Goal: Task Accomplishment & Management: Use online tool/utility

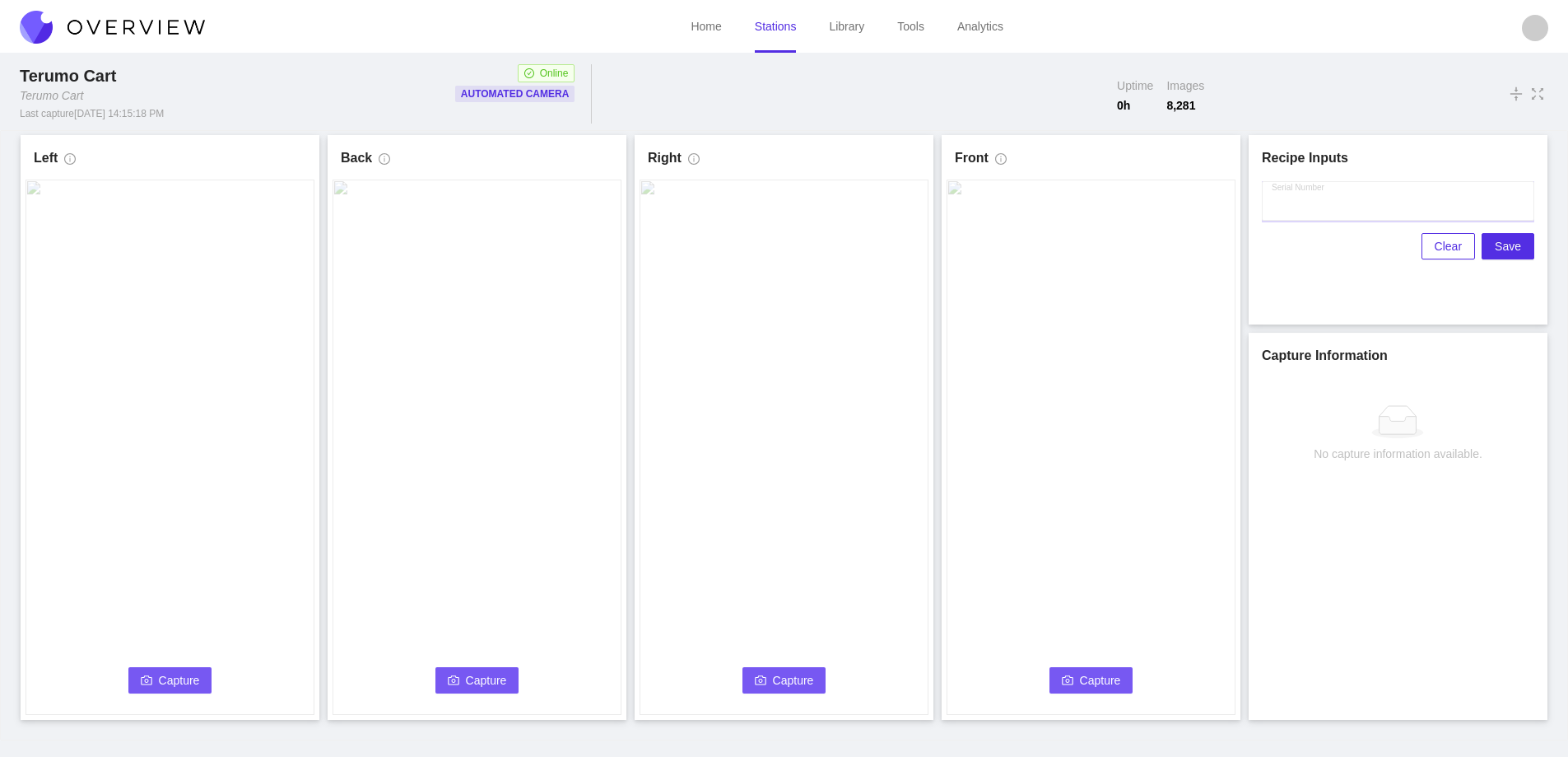
click at [1352, 206] on input "Serial Number" at bounding box center [1398, 201] width 273 height 39
click at [161, 690] on button "Capture" at bounding box center [170, 680] width 84 height 26
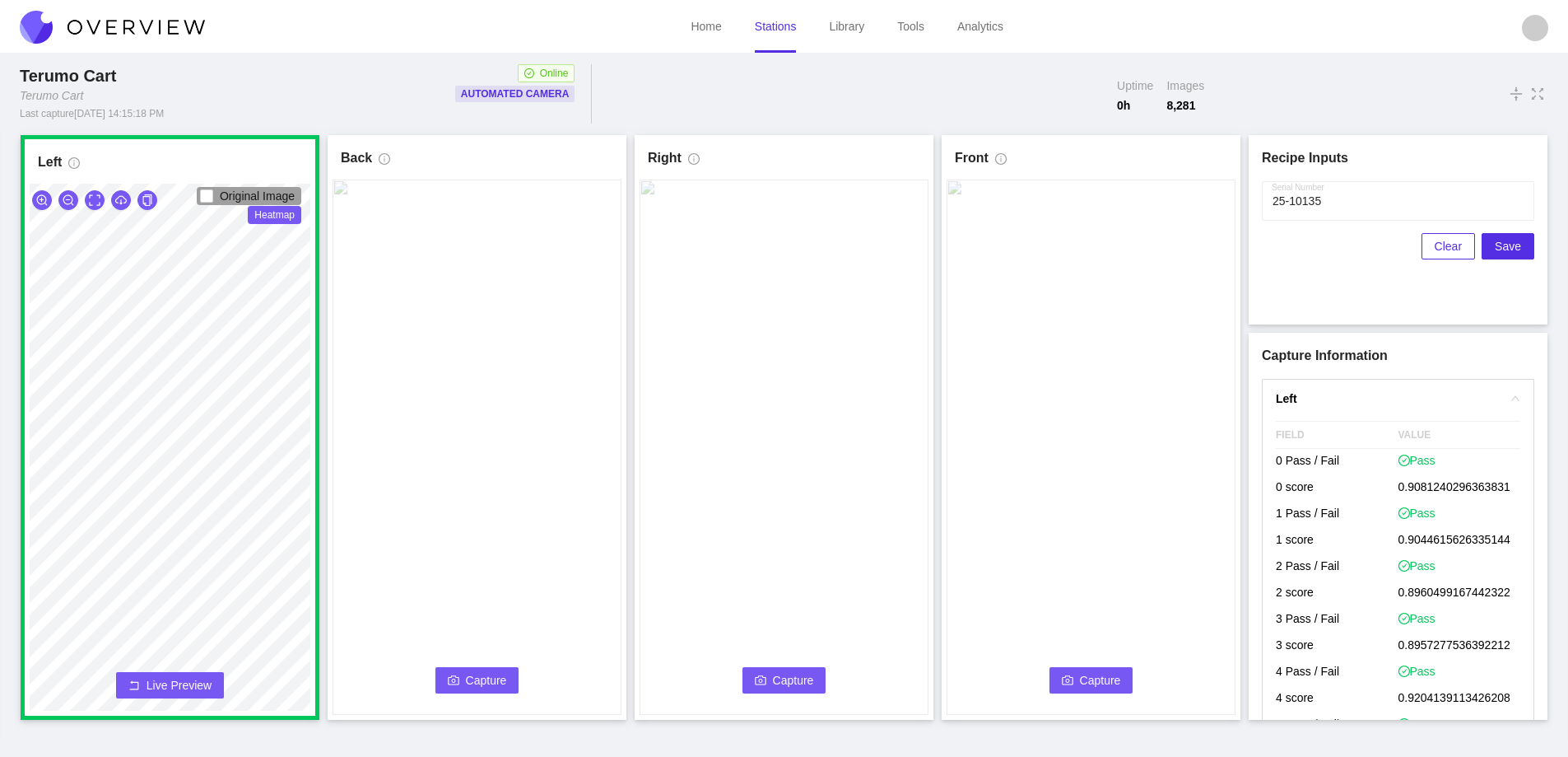
click at [476, 679] on span "Capture" at bounding box center [486, 680] width 41 height 18
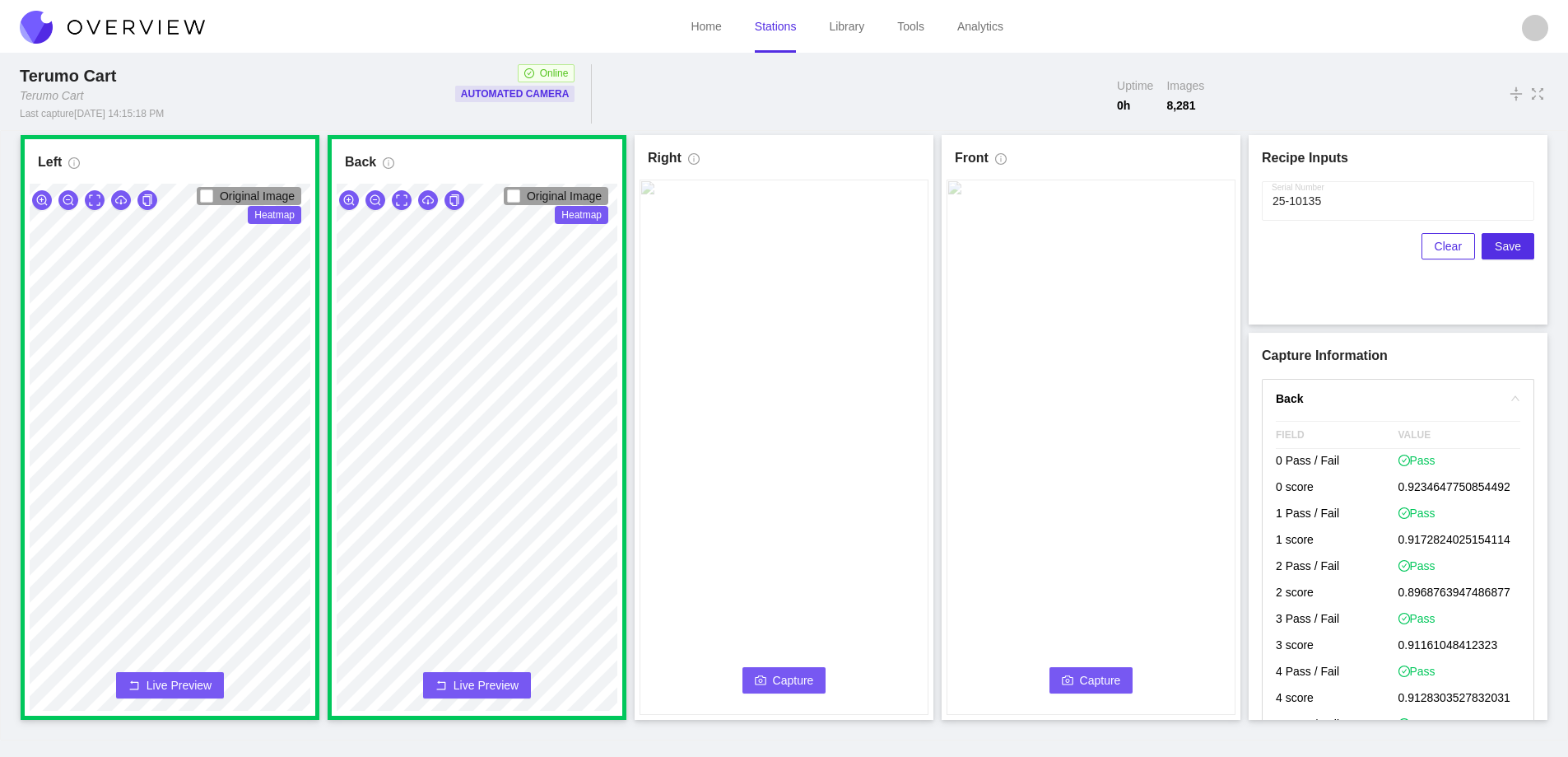
click at [791, 683] on span "Capture" at bounding box center [793, 680] width 41 height 18
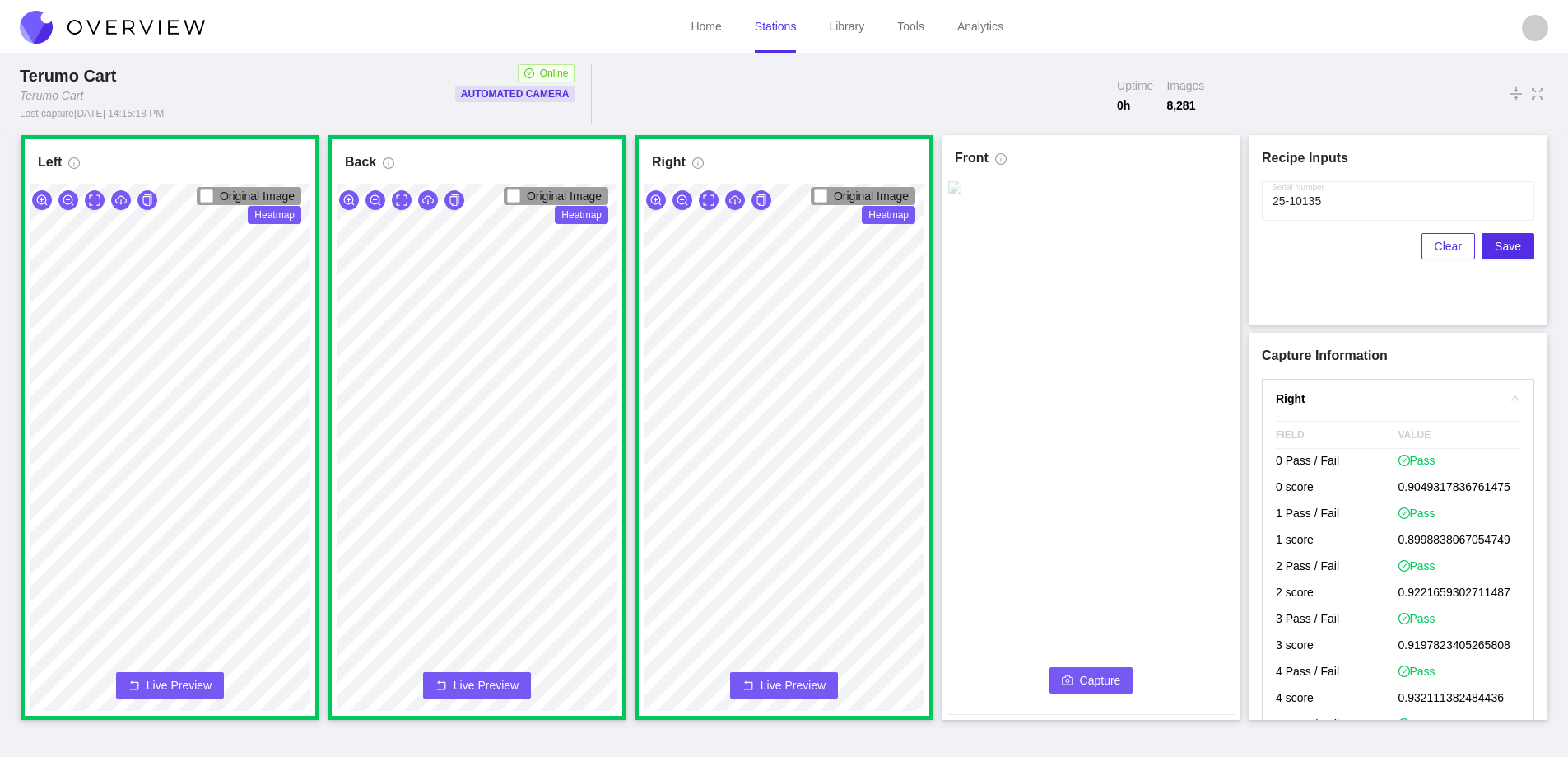
click at [1100, 684] on span "Capture" at bounding box center [1100, 680] width 41 height 18
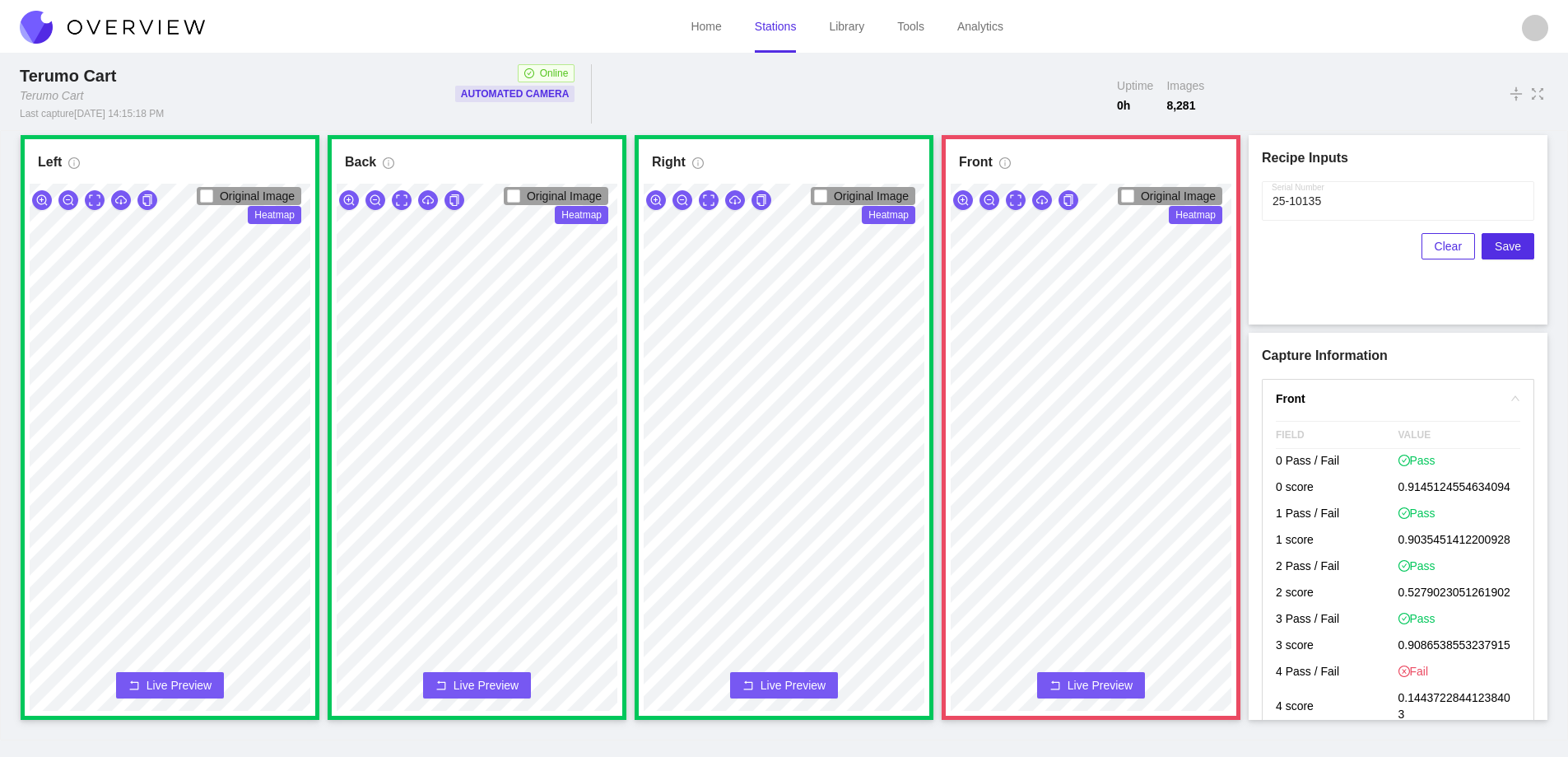
click at [1075, 685] on span "Live Preview" at bounding box center [1099, 685] width 65 height 16
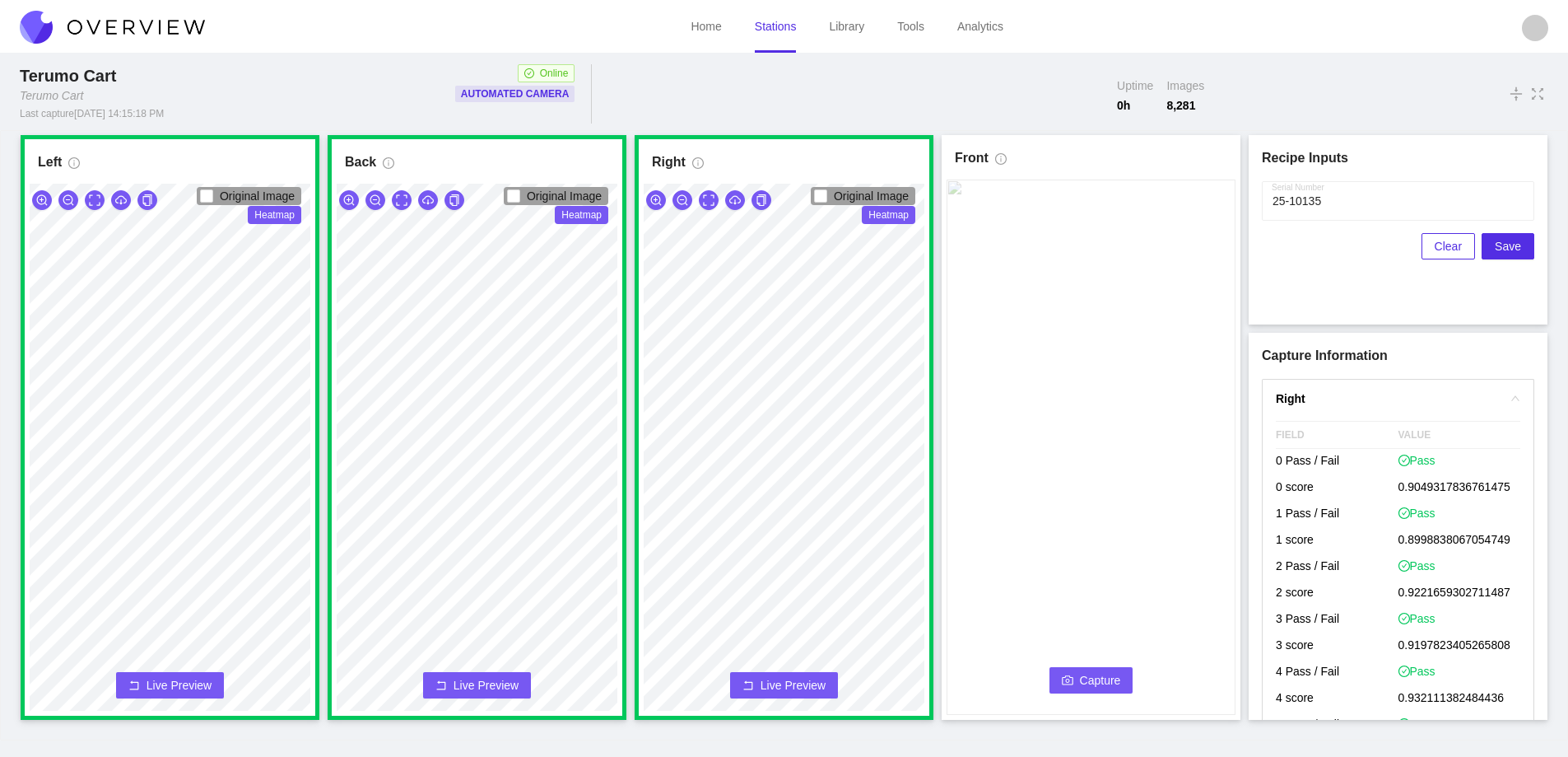
click at [1106, 681] on span "Capture" at bounding box center [1100, 680] width 41 height 18
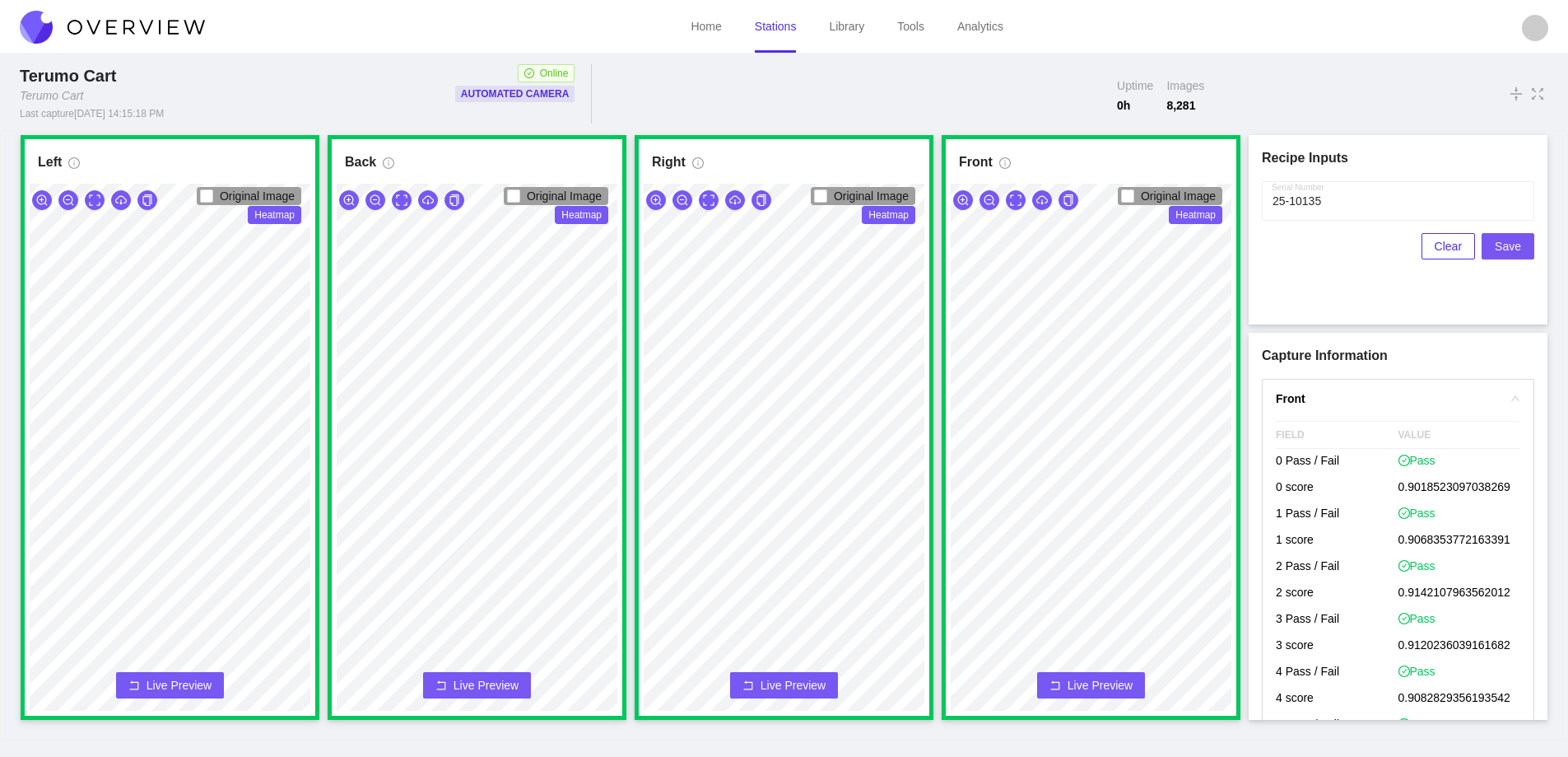
click at [1513, 240] on span "Save" at bounding box center [1508, 246] width 26 height 18
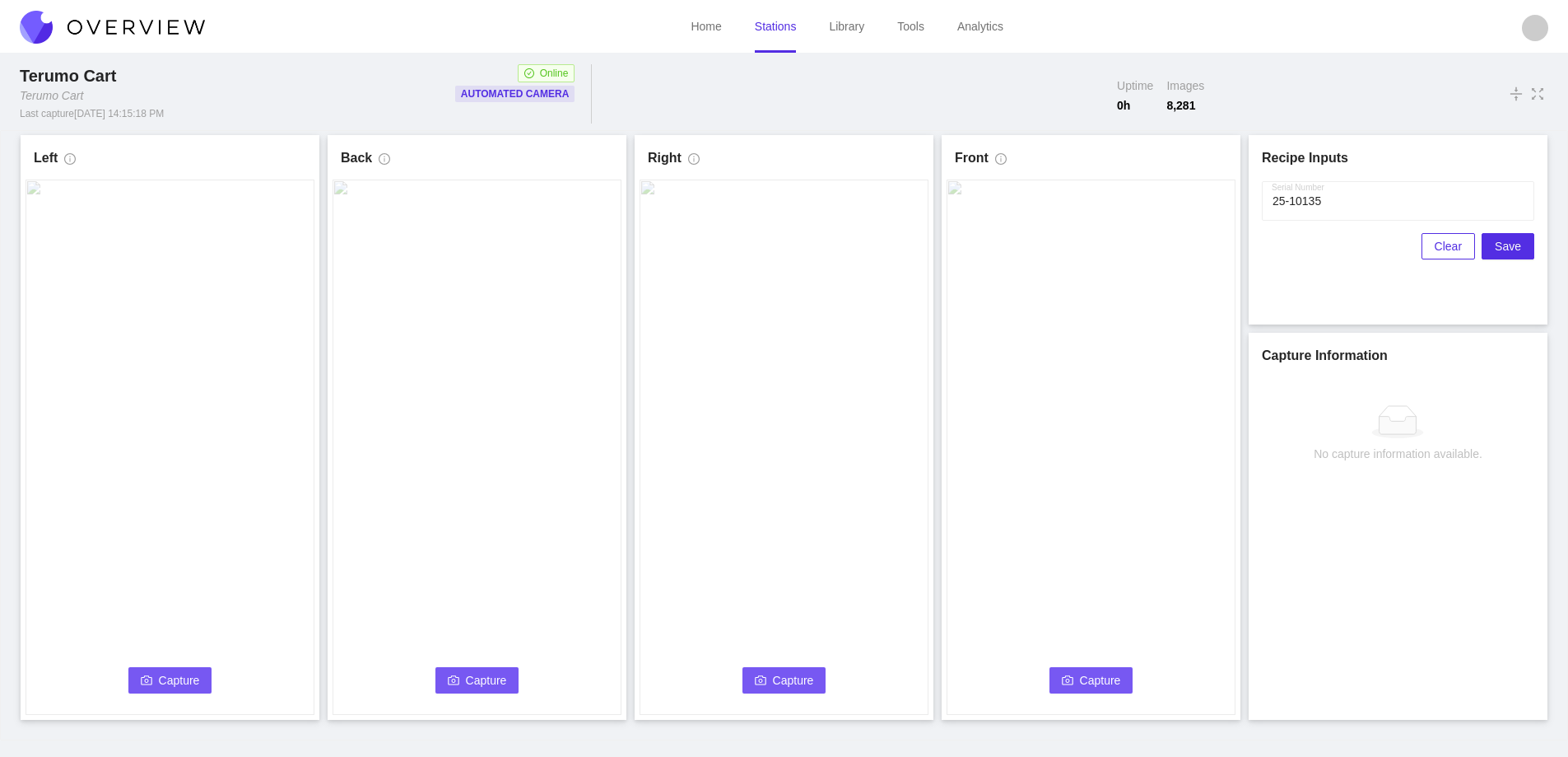
click at [174, 681] on span "Capture" at bounding box center [179, 680] width 41 height 18
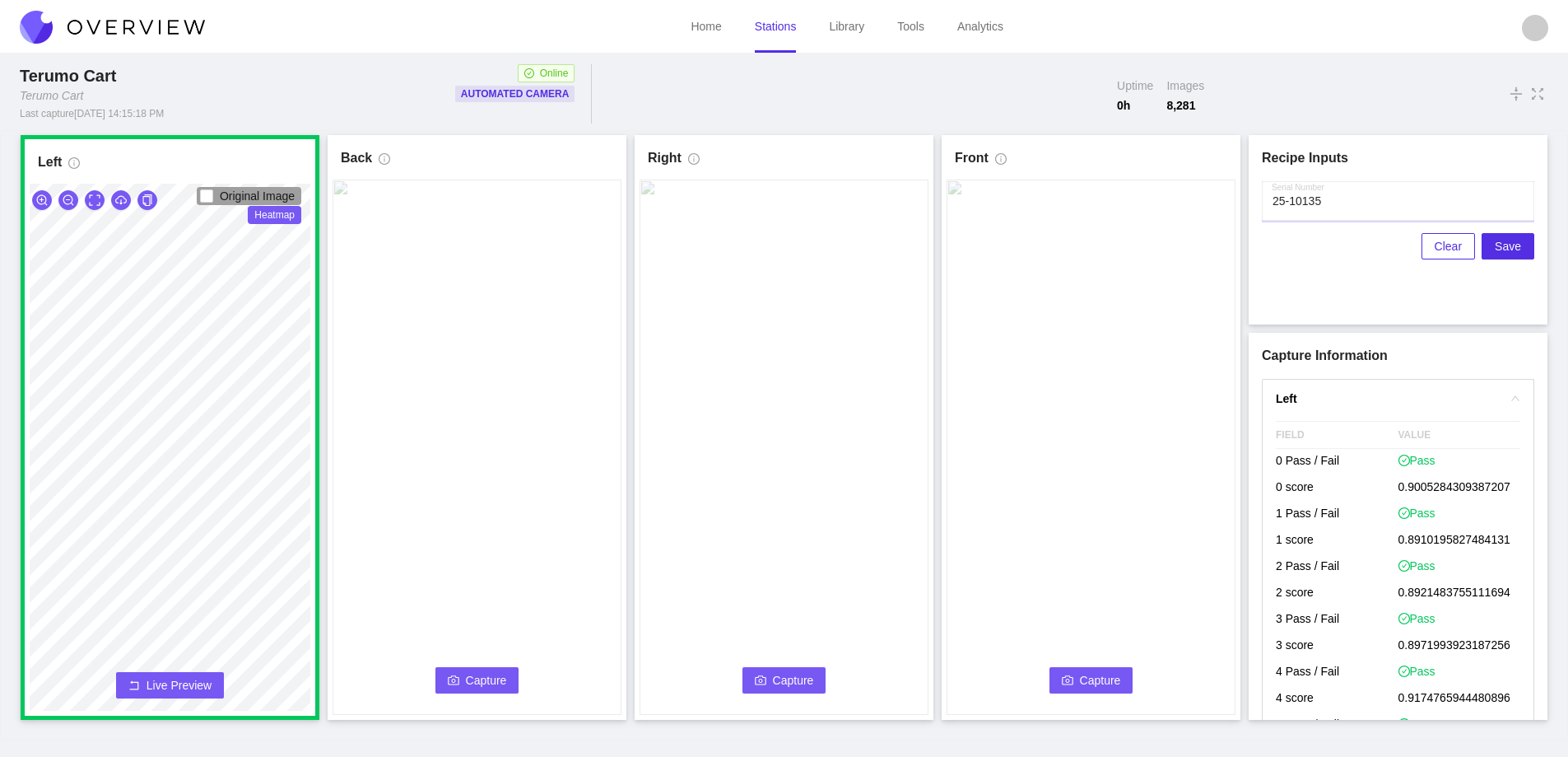
click at [1346, 192] on input "Serial Number" at bounding box center [1398, 201] width 273 height 39
click at [484, 694] on video at bounding box center [477, 447] width 289 height 535
click at [481, 677] on span "Capture" at bounding box center [486, 680] width 41 height 18
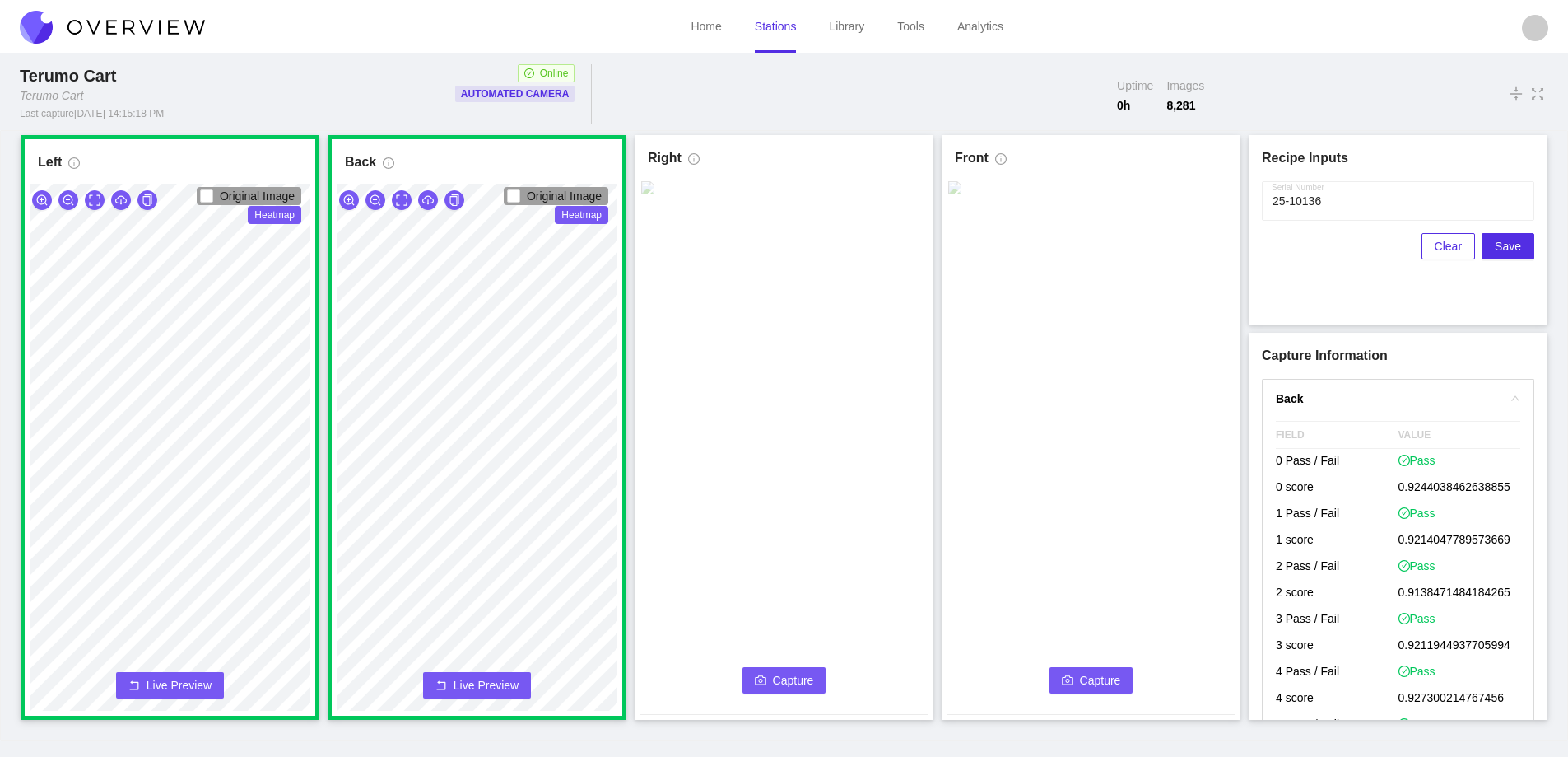
click at [799, 678] on span "Capture" at bounding box center [793, 680] width 41 height 18
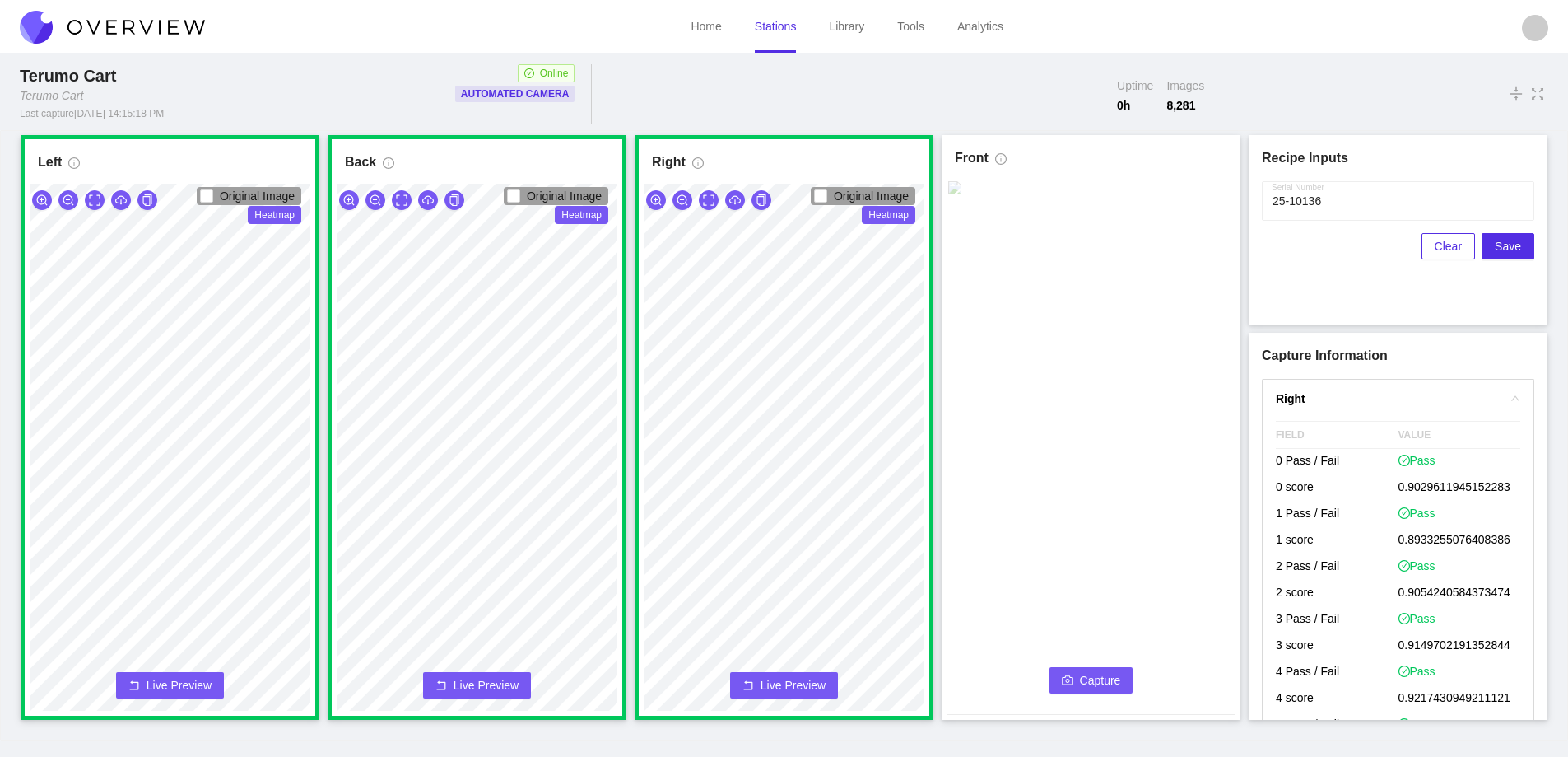
click at [1109, 690] on button "Capture" at bounding box center [1091, 680] width 84 height 26
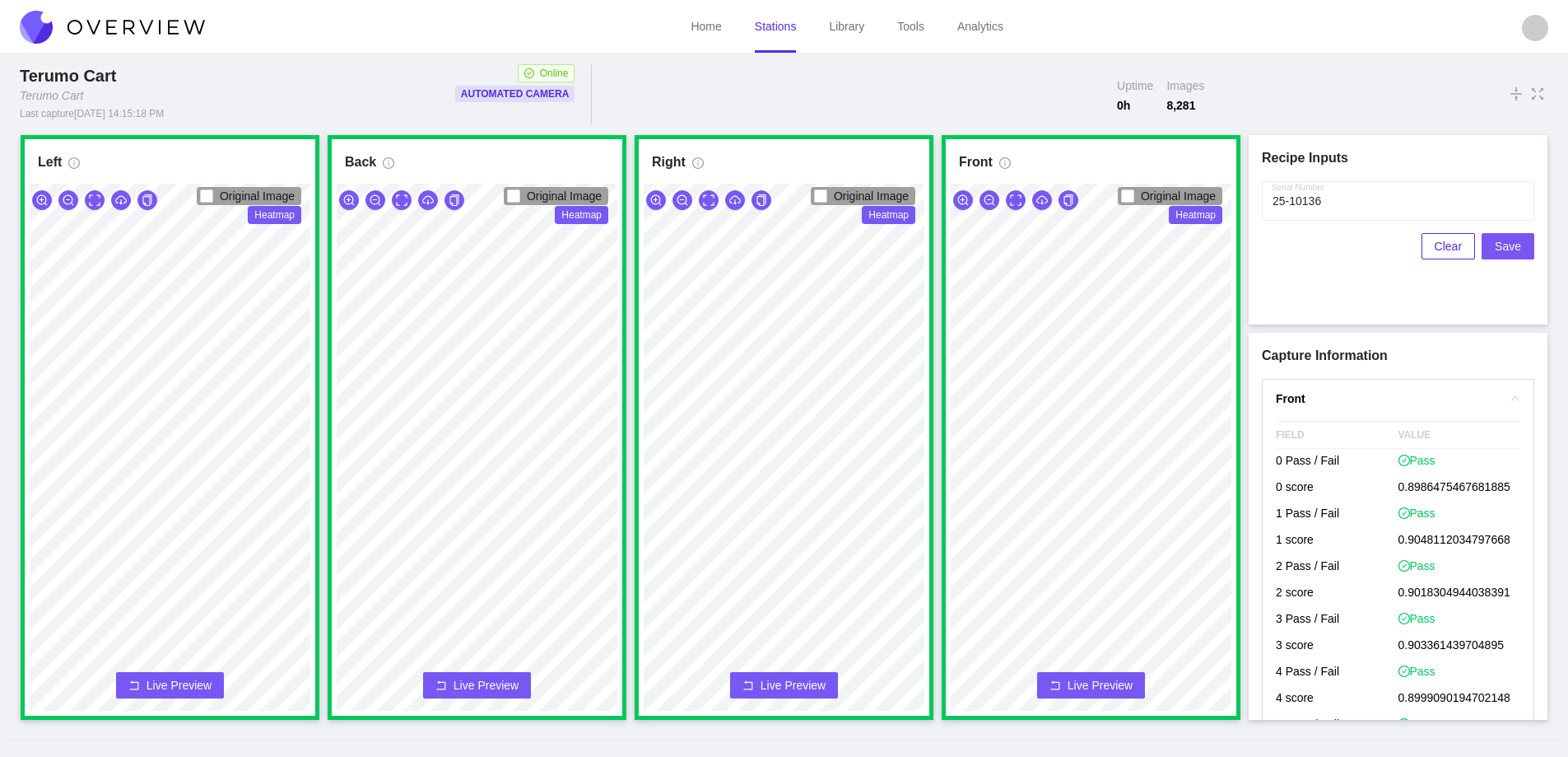
click at [1519, 242] on span "Save" at bounding box center [1508, 246] width 26 height 18
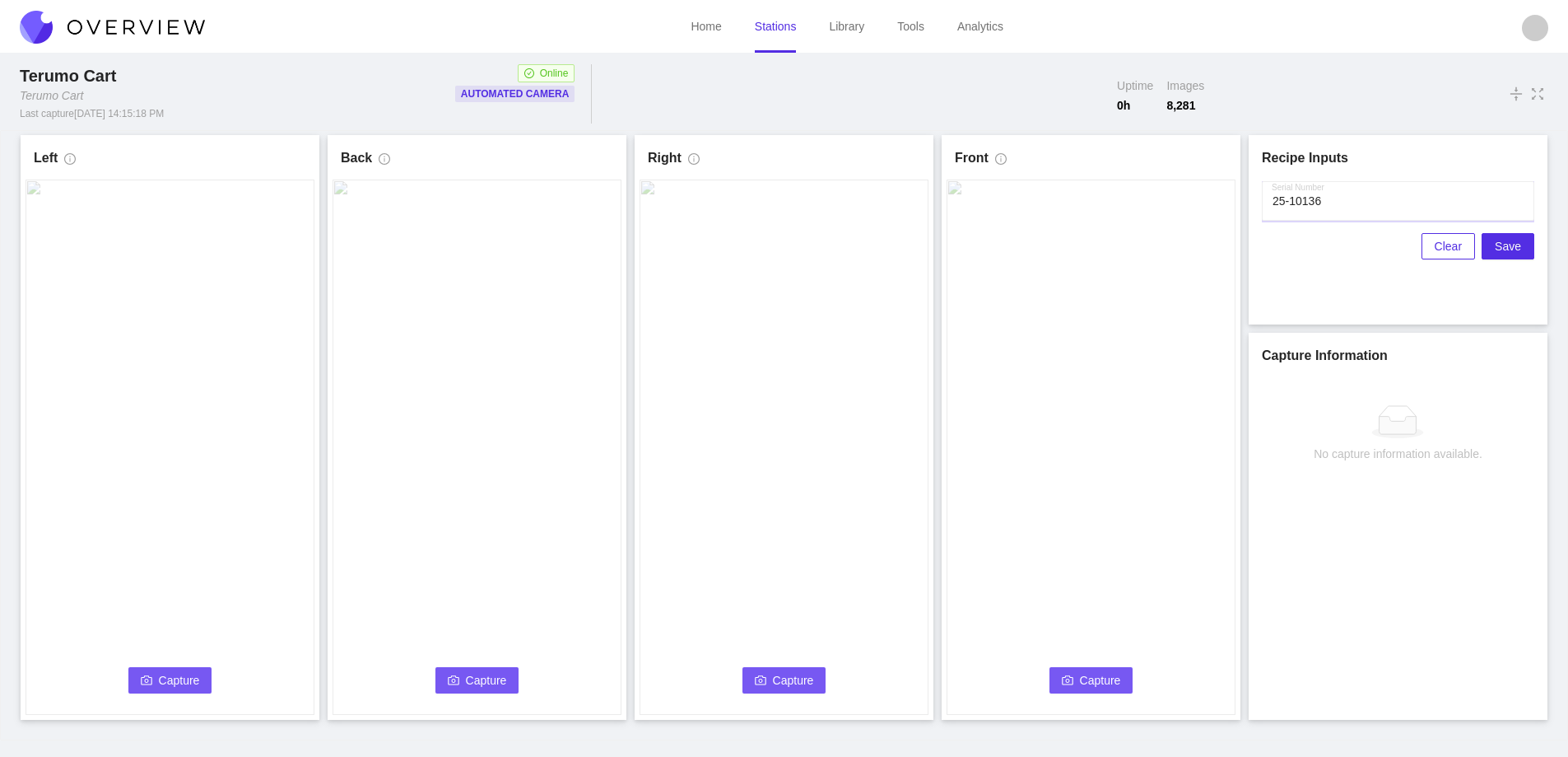
click at [1329, 199] on input "Serial Number" at bounding box center [1398, 201] width 273 height 39
type input "25-10137"
click at [201, 679] on button "Capture" at bounding box center [170, 680] width 84 height 26
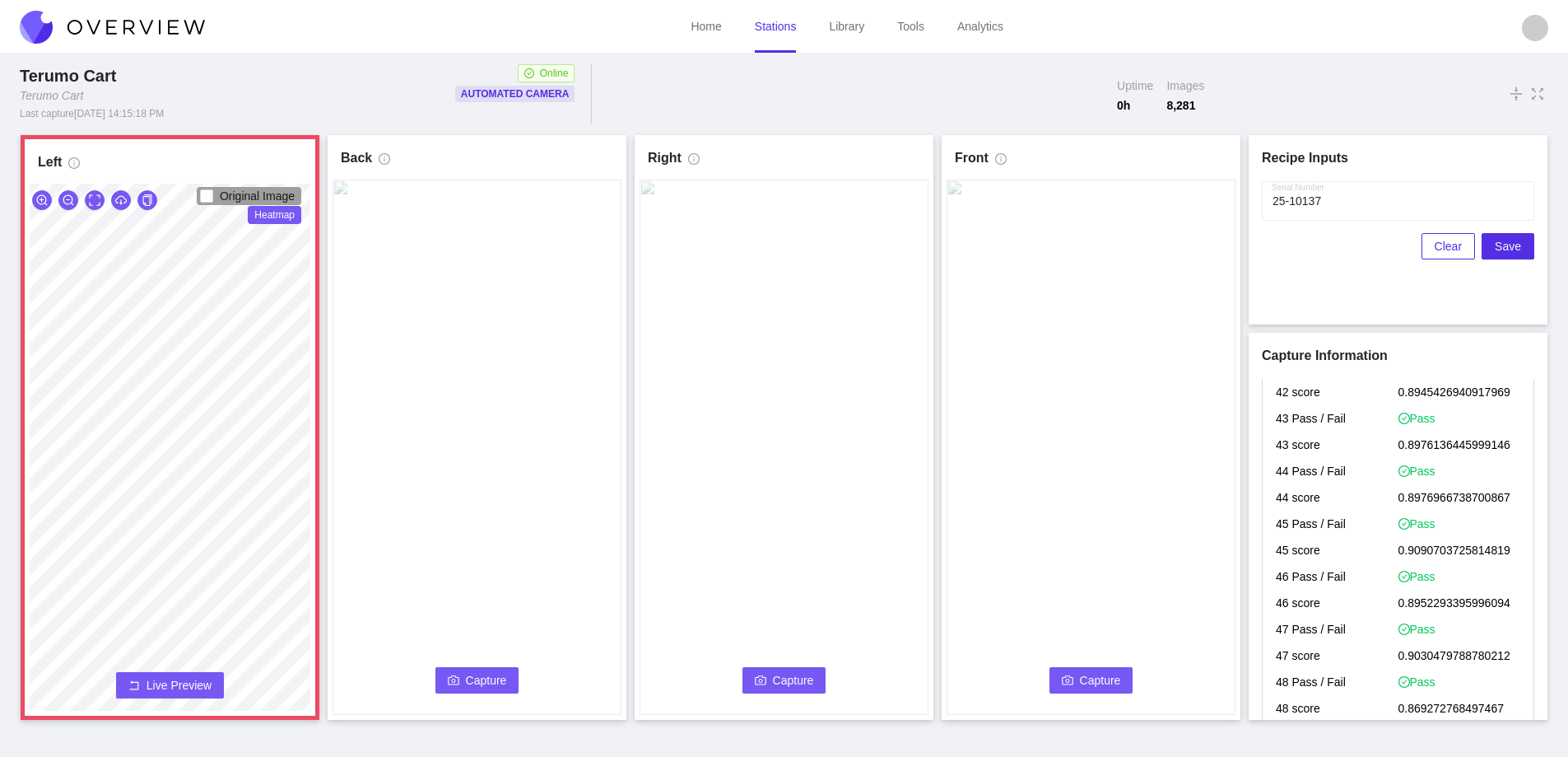
scroll to position [2390, 0]
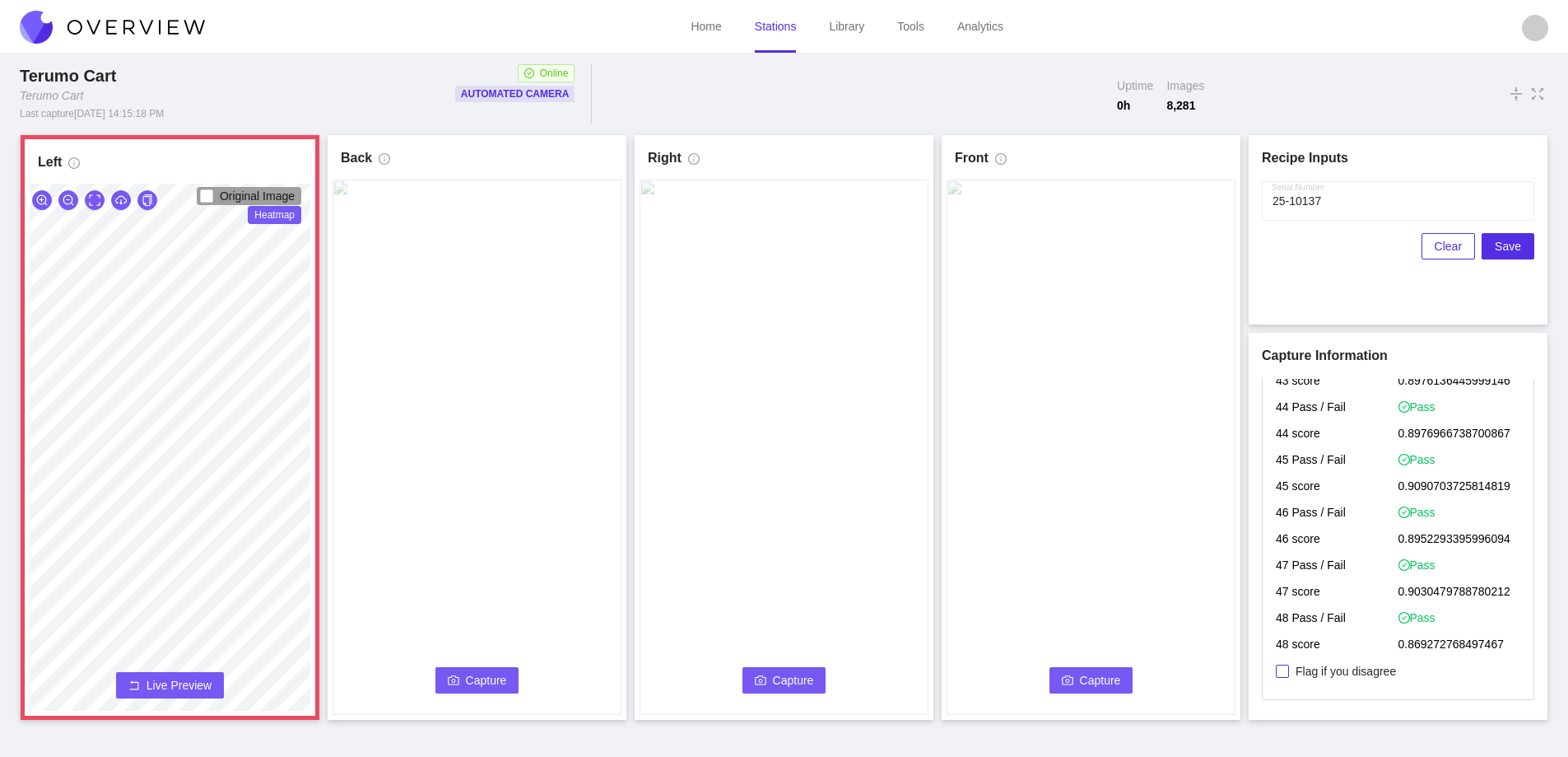
click at [1288, 672] on input "Flag if you disagree" at bounding box center [1283, 671] width 13 height 13
click at [1284, 673] on input "Flag if you disagree" at bounding box center [1283, 671] width 13 height 13
checkbox input "false"
click at [157, 683] on span "Live Preview" at bounding box center [179, 685] width 65 height 16
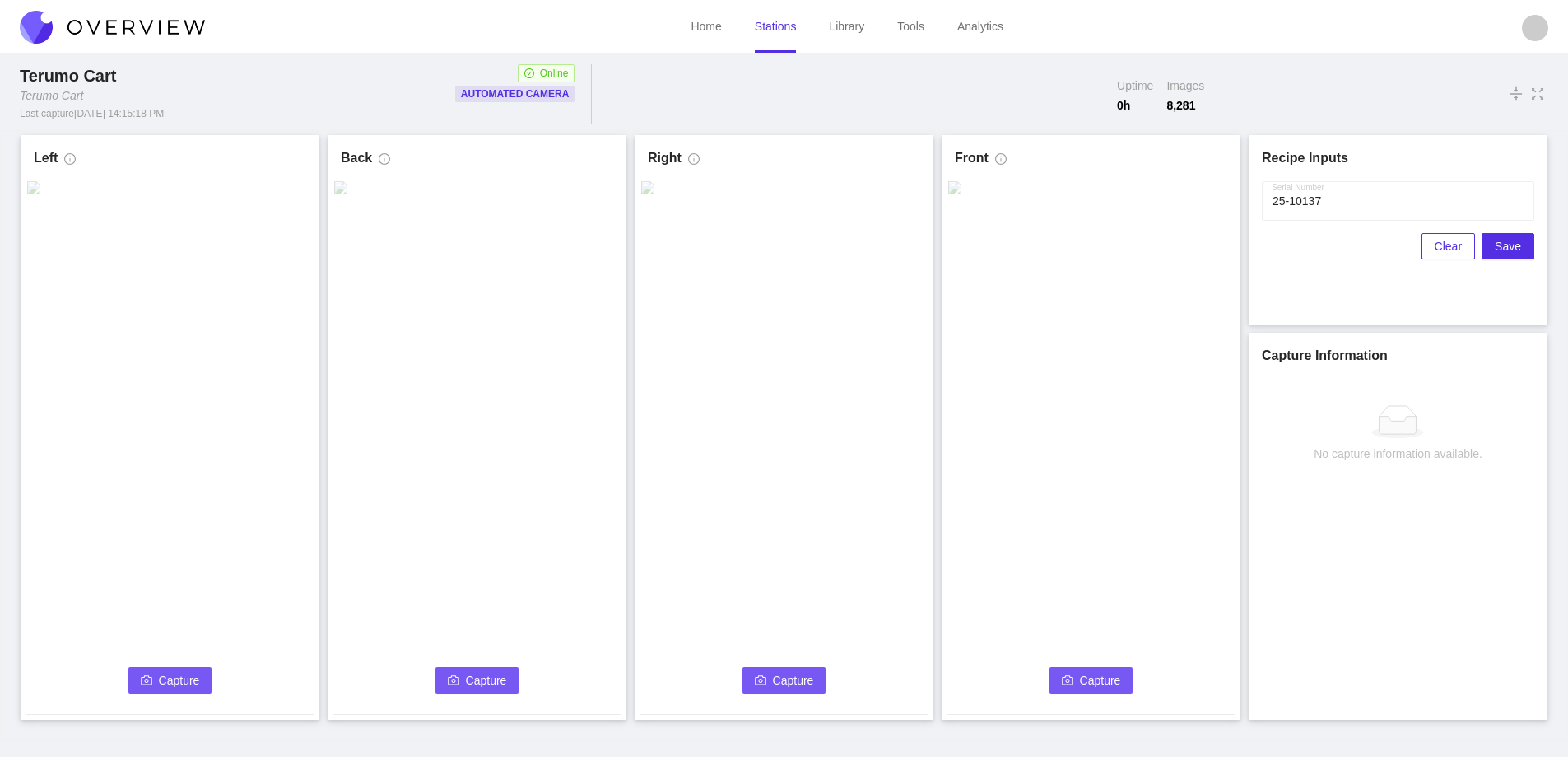
click at [162, 679] on span "Capture" at bounding box center [179, 680] width 41 height 18
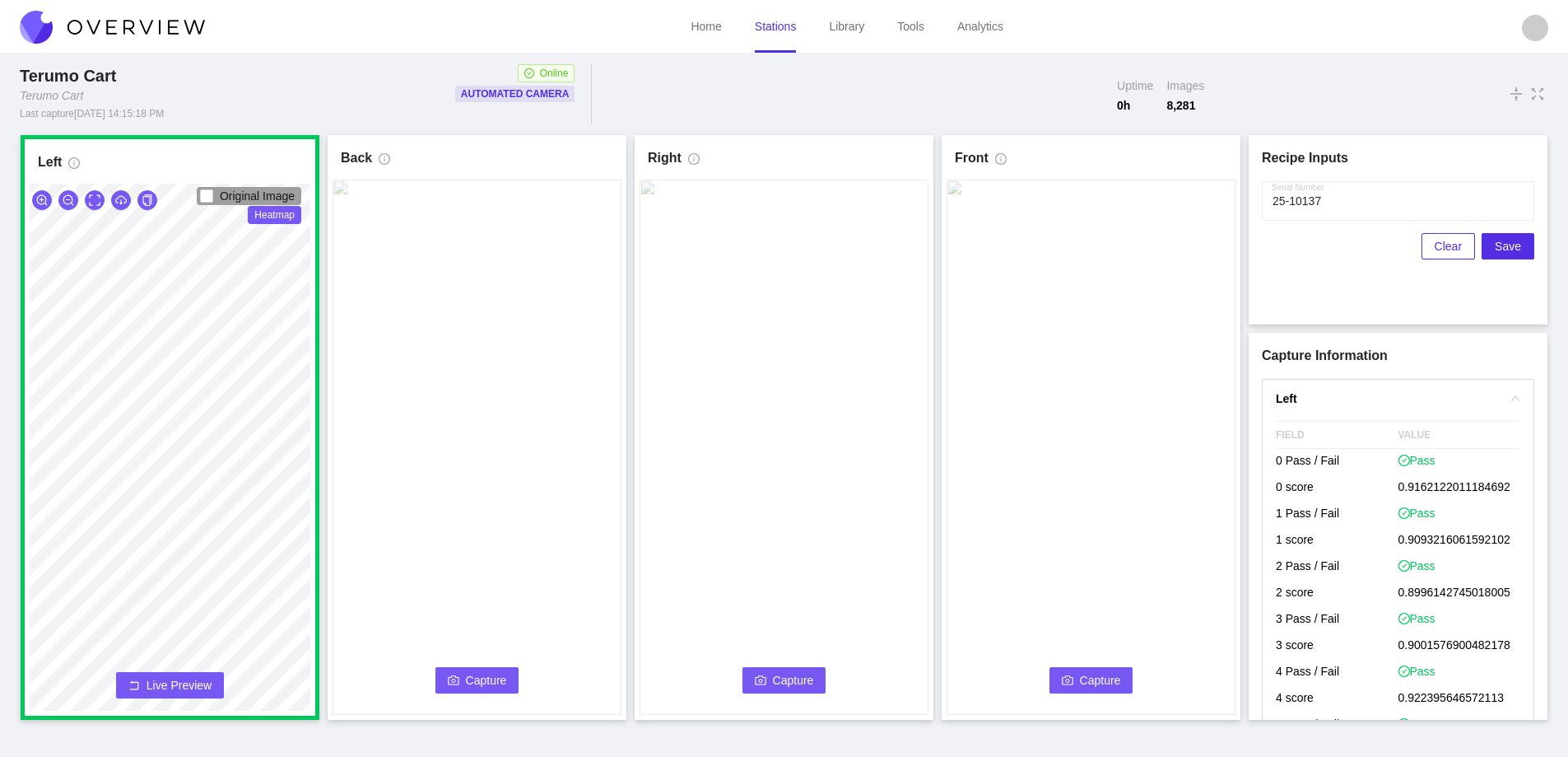
click at [502, 673] on span "Capture" at bounding box center [486, 680] width 41 height 18
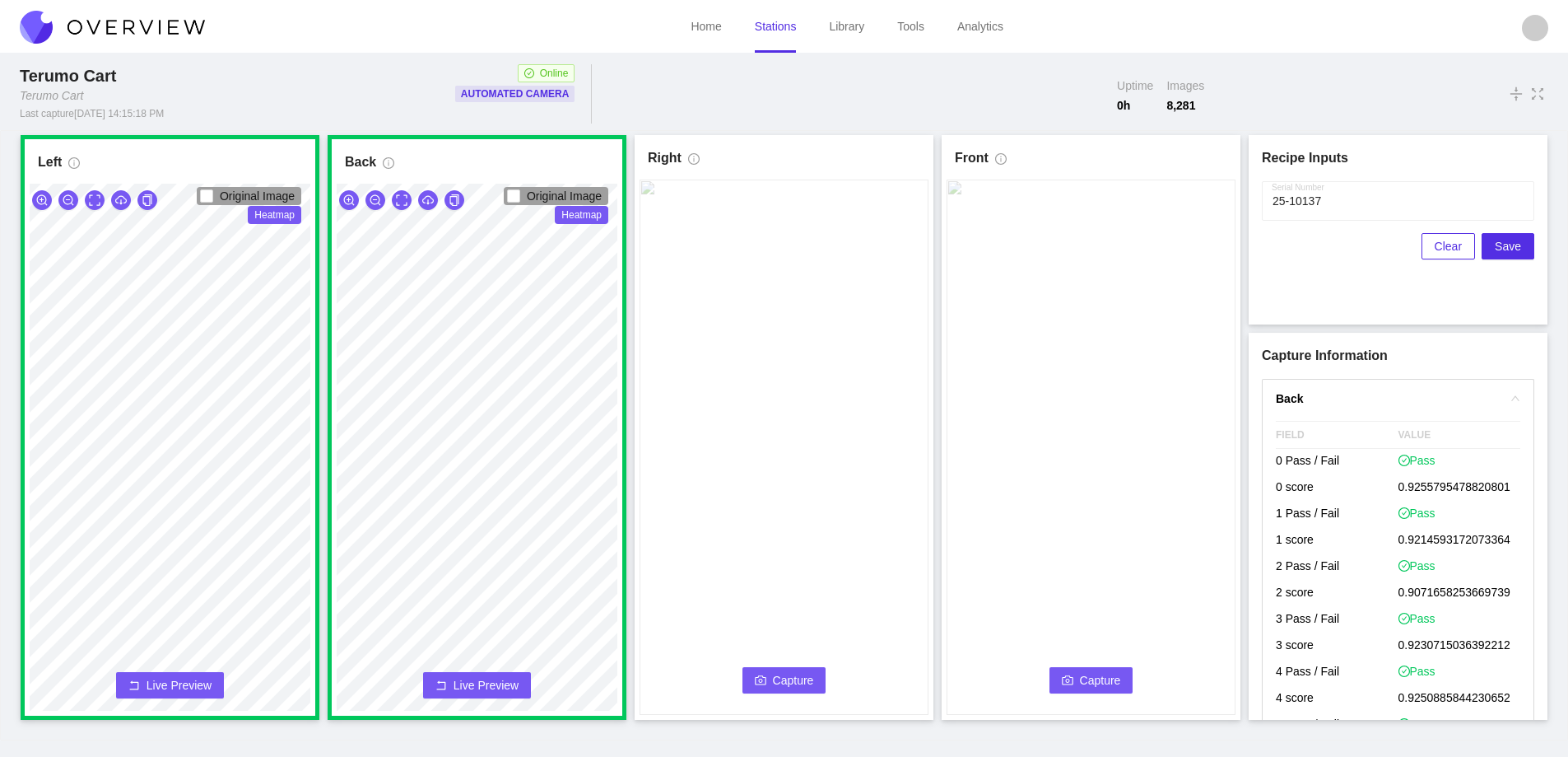
click at [805, 675] on span "Capture" at bounding box center [793, 680] width 41 height 18
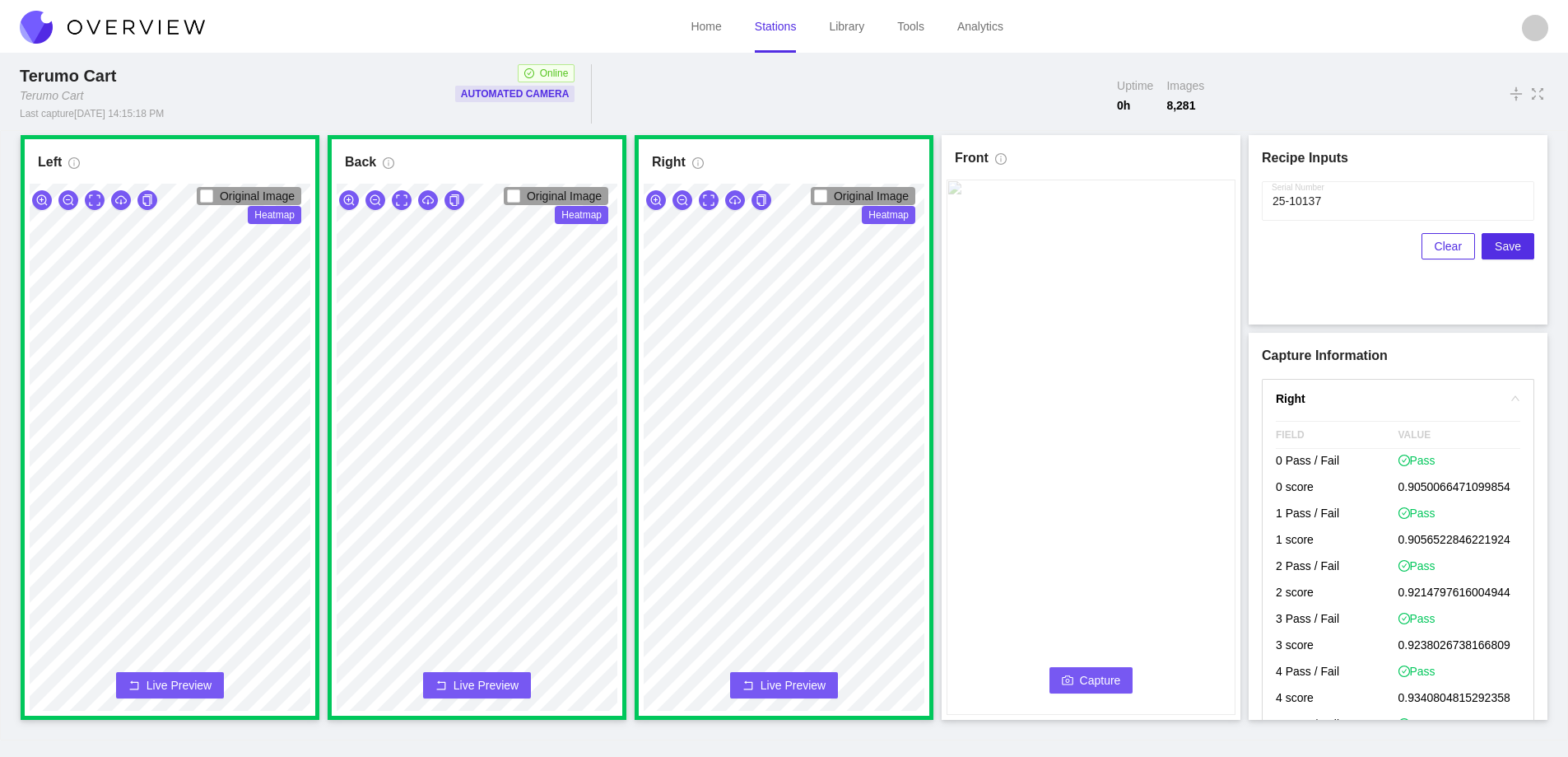
click at [1066, 682] on icon "camera" at bounding box center [1068, 680] width 12 height 12
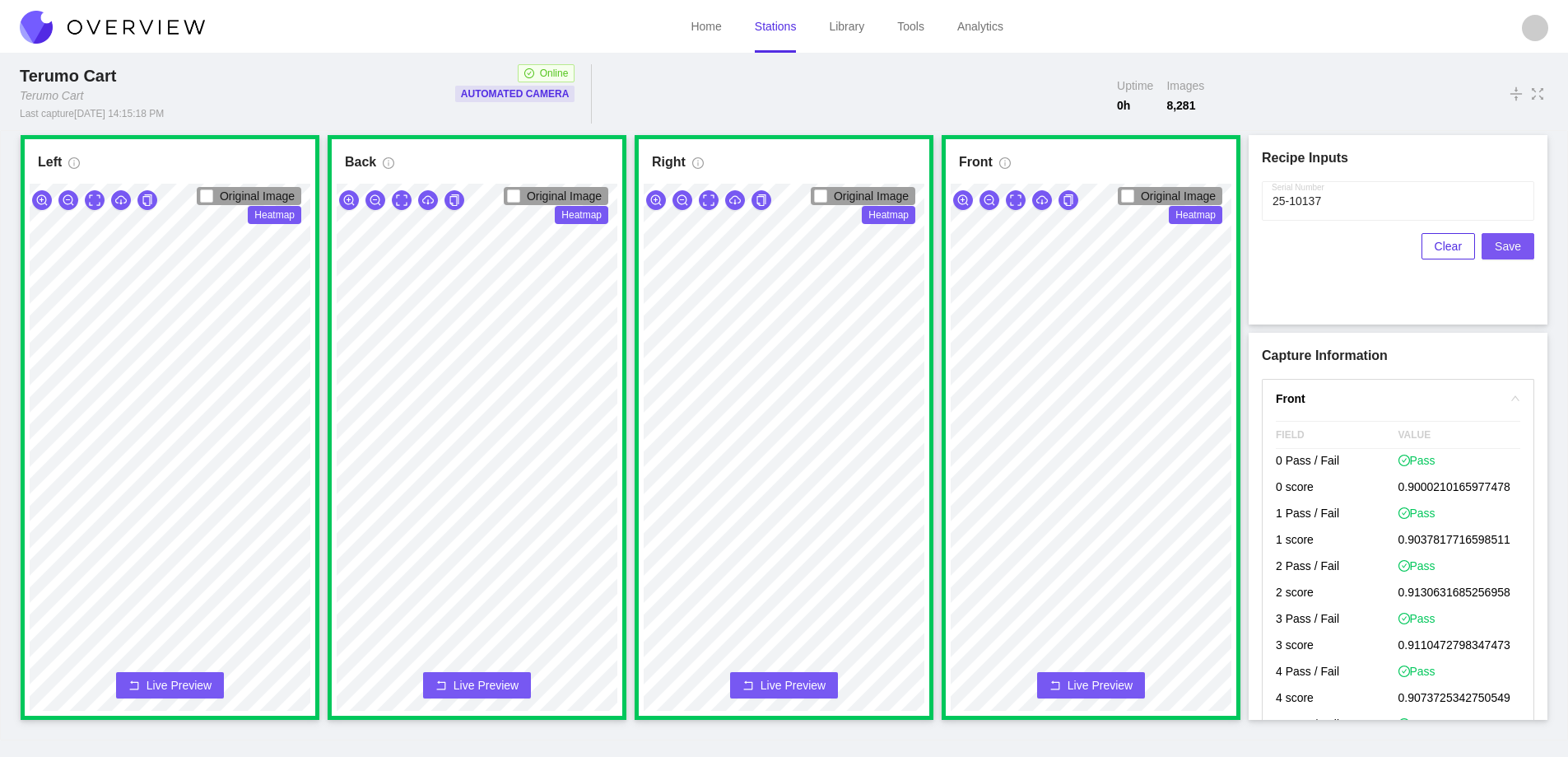
click at [1503, 244] on span "Save" at bounding box center [1508, 246] width 26 height 18
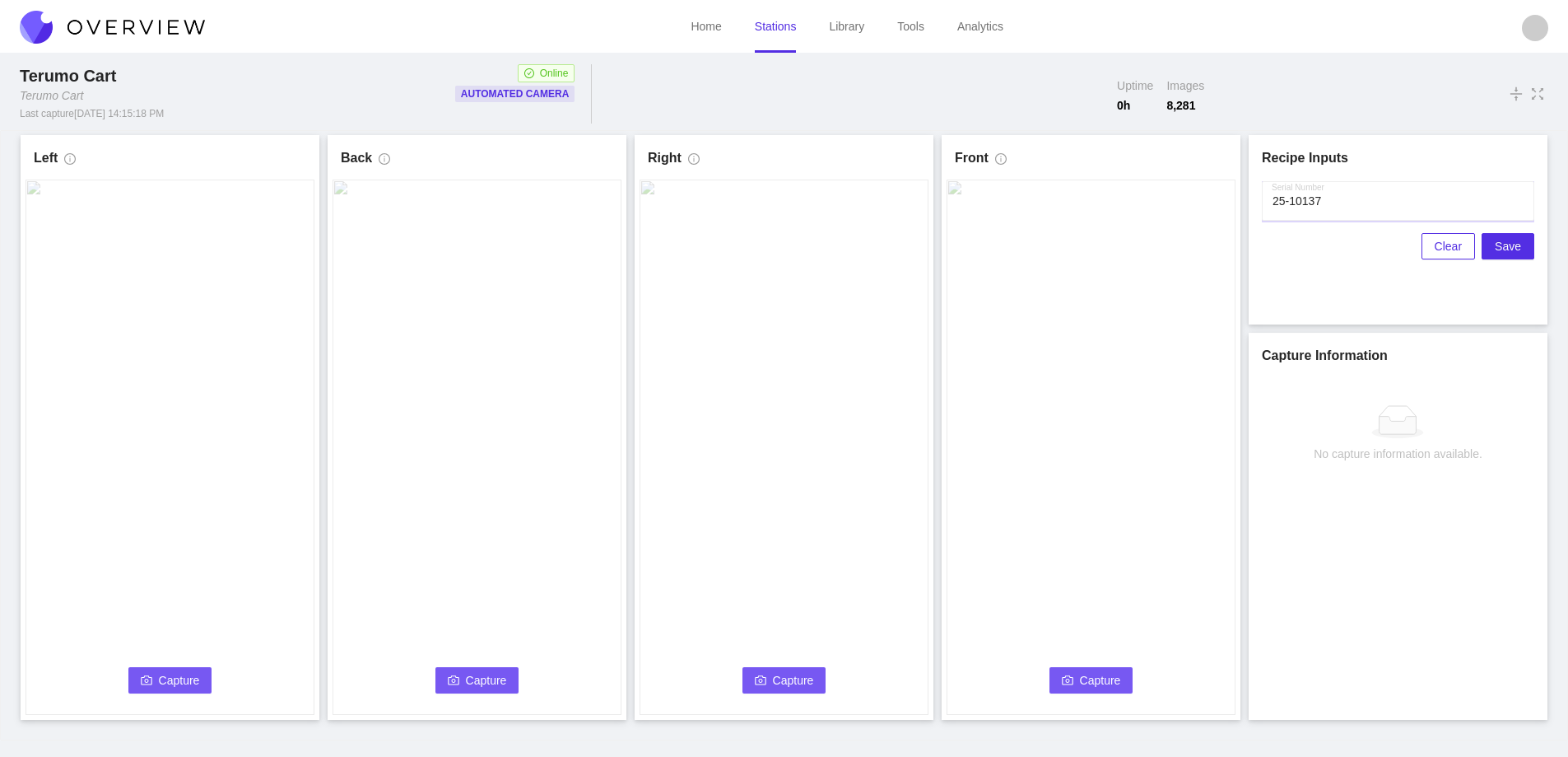
click at [1413, 196] on input "Serial Number" at bounding box center [1398, 201] width 273 height 39
click at [197, 684] on span "Capture" at bounding box center [179, 680] width 41 height 18
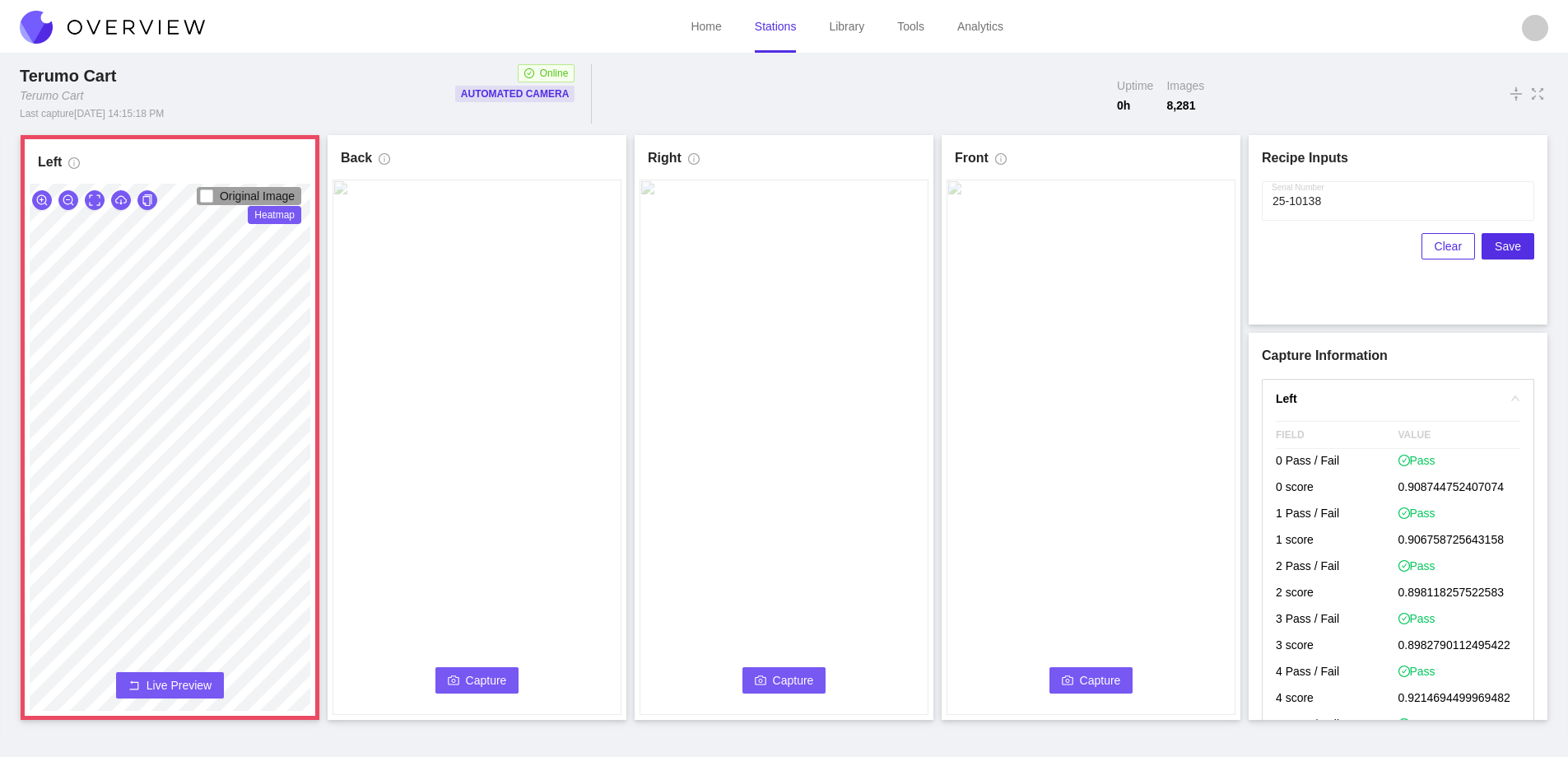
click at [200, 684] on span "Live Preview" at bounding box center [179, 685] width 65 height 16
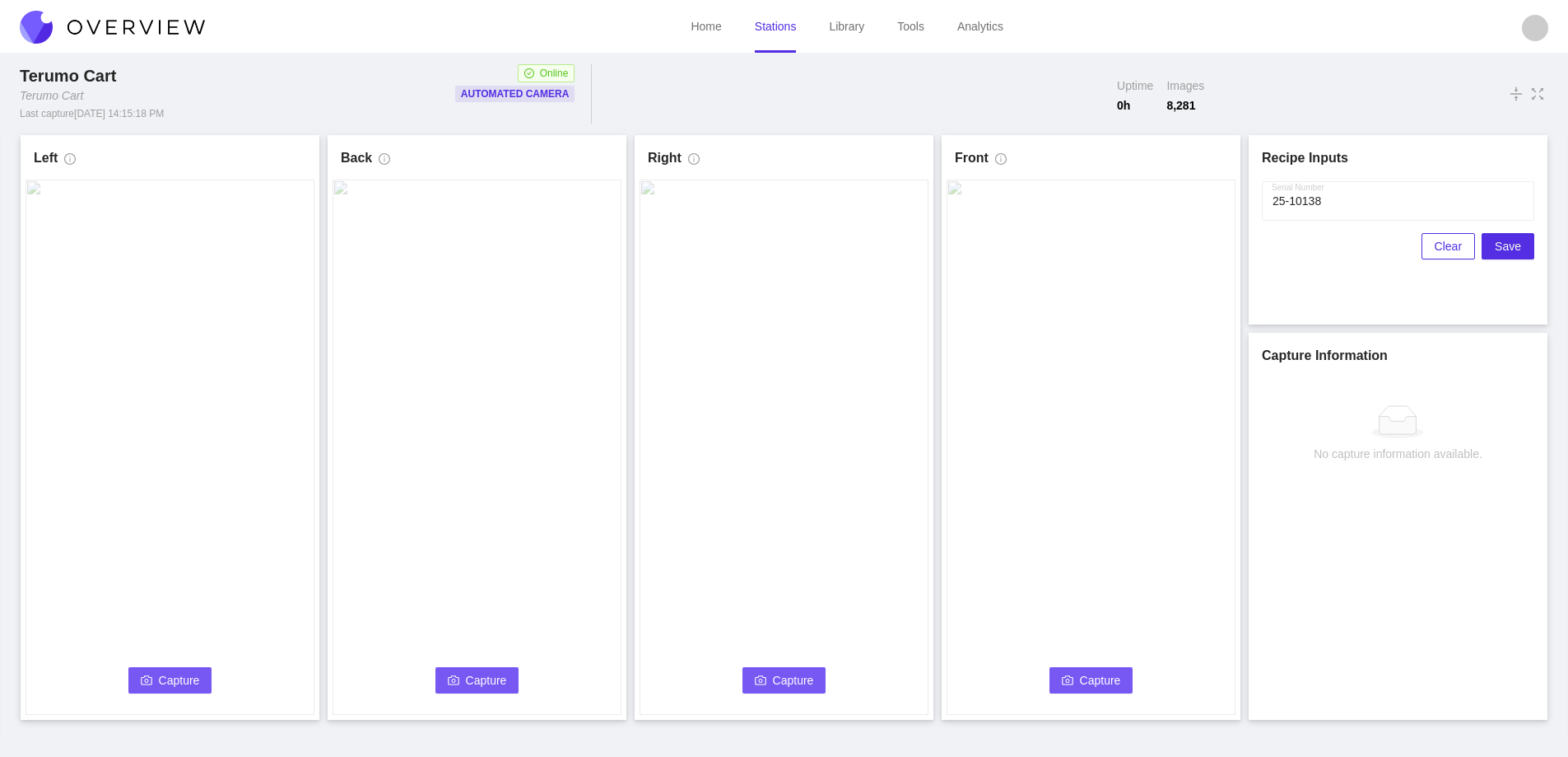
click at [200, 684] on button "Capture" at bounding box center [170, 680] width 84 height 26
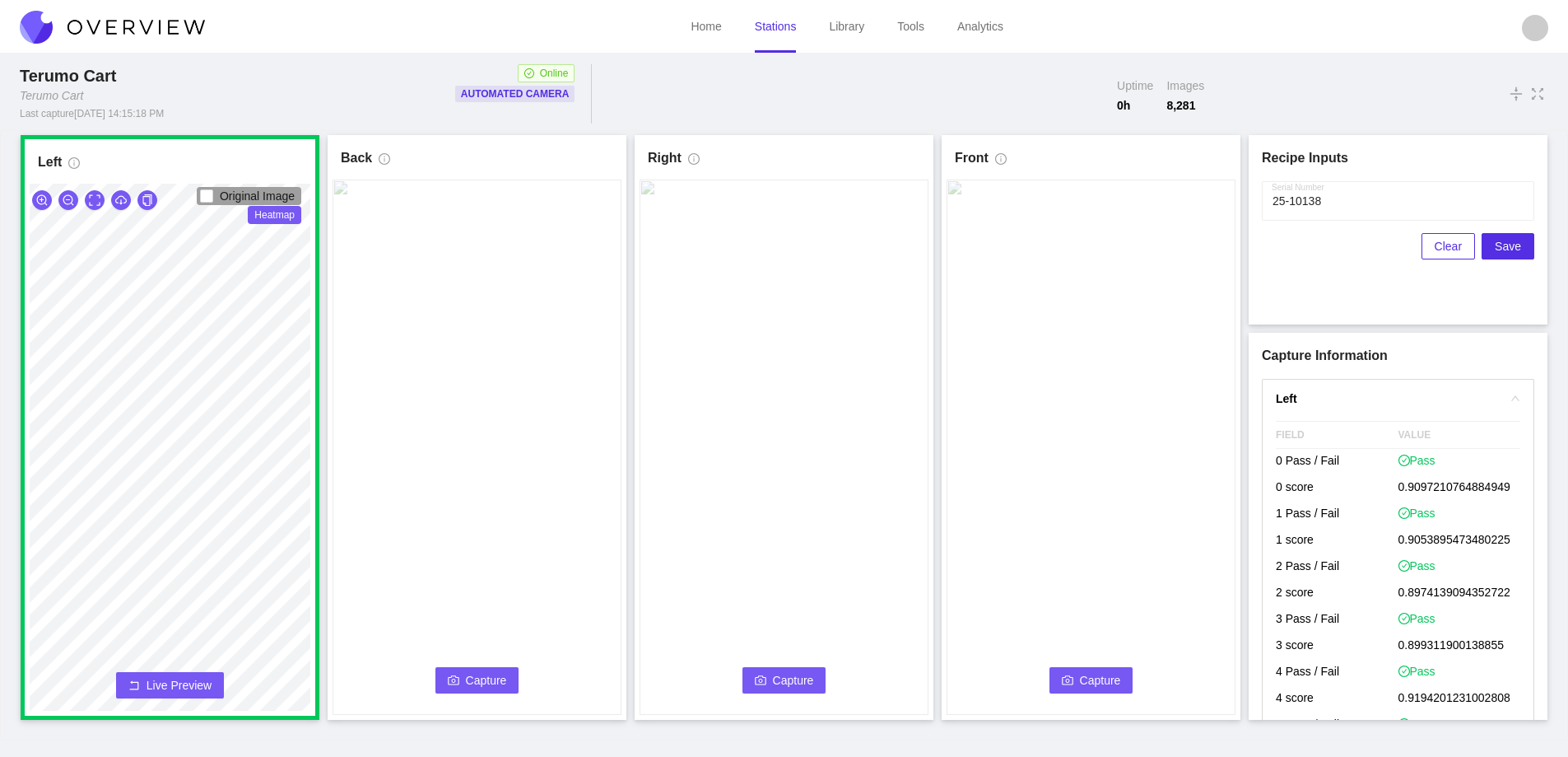
click at [490, 683] on span "Capture" at bounding box center [486, 680] width 41 height 18
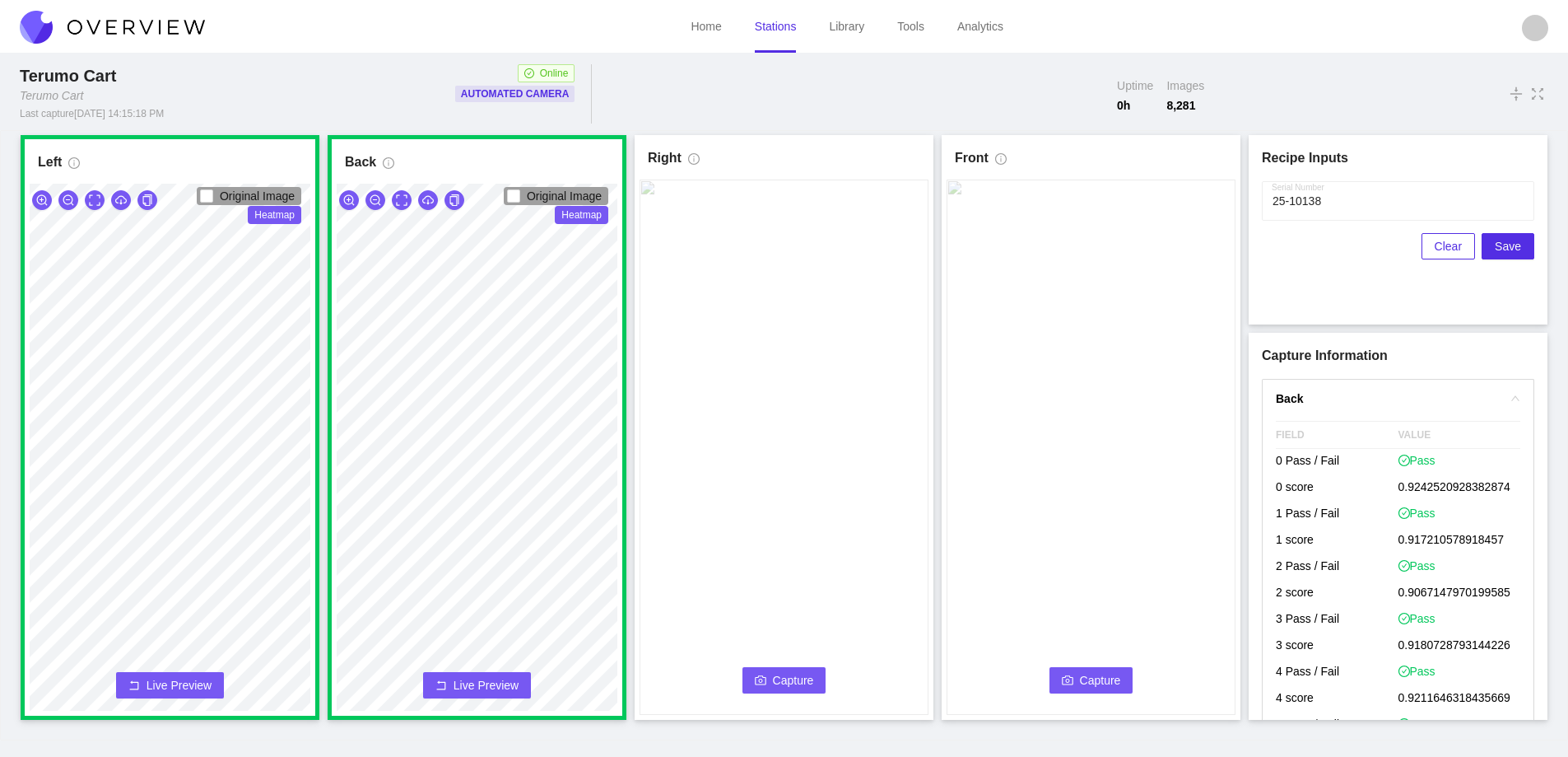
click at [778, 680] on span "Capture" at bounding box center [793, 680] width 41 height 18
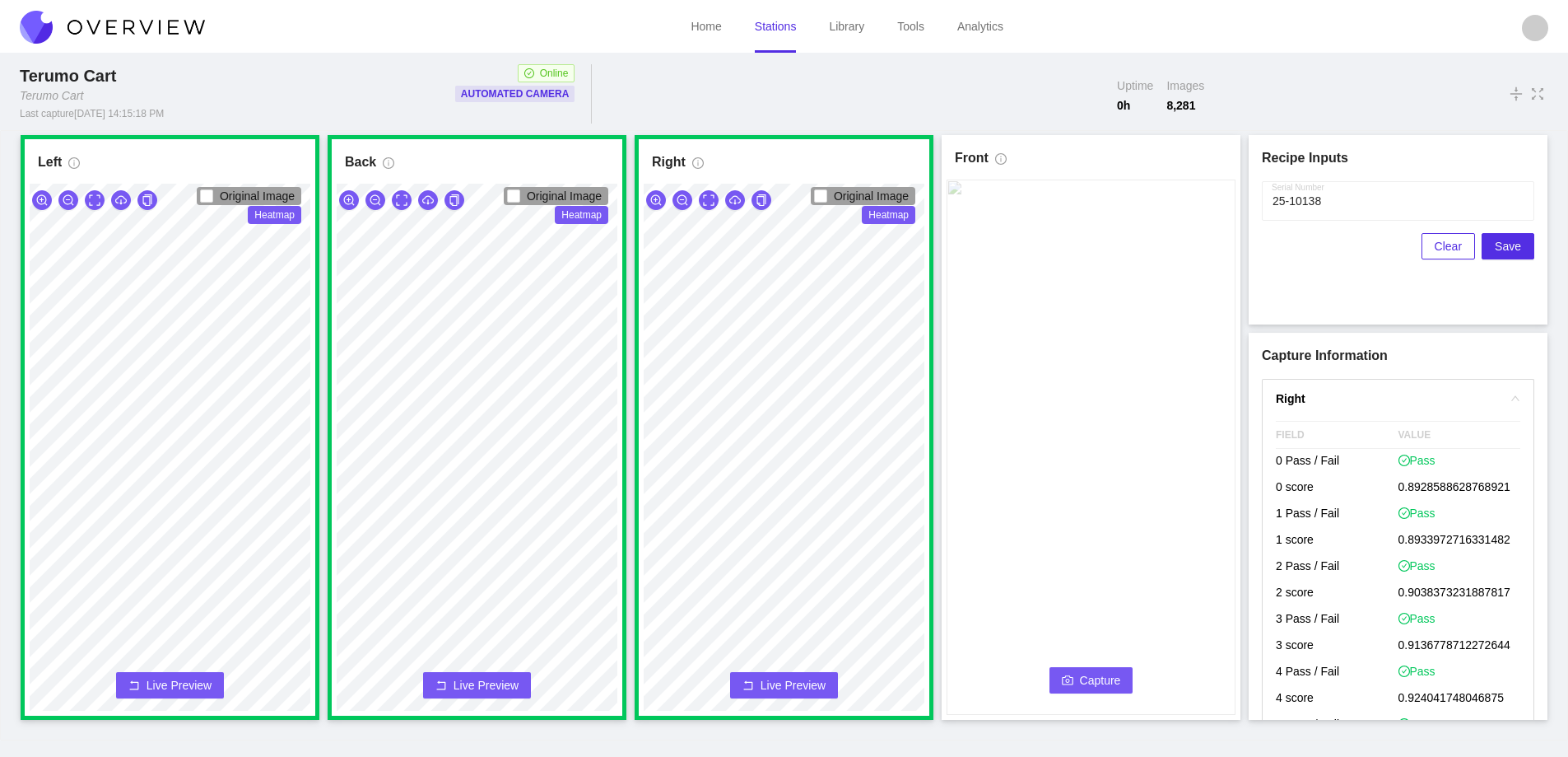
click at [1073, 687] on span "camera" at bounding box center [1068, 681] width 12 height 13
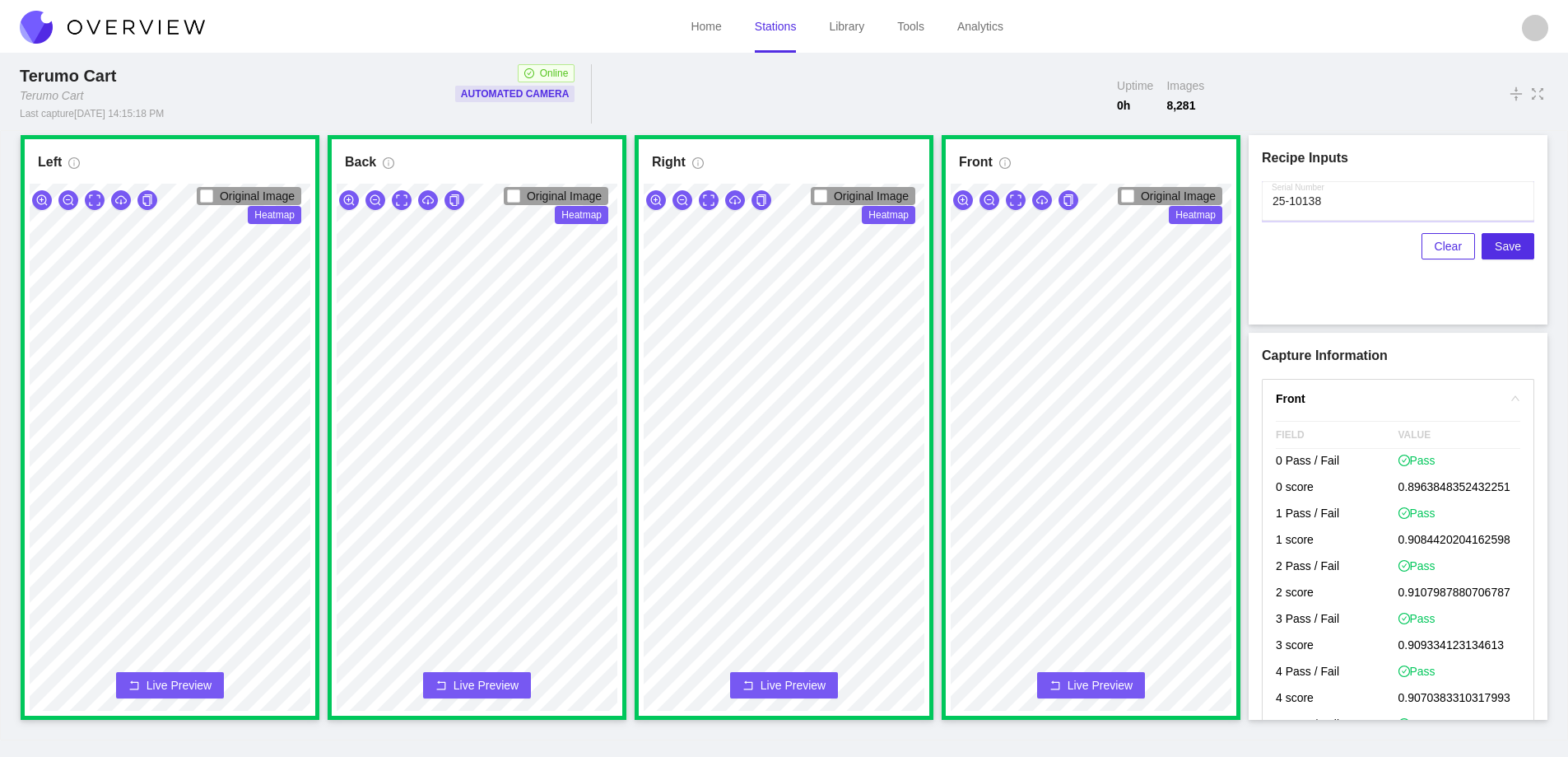
click at [1336, 202] on input "Serial Number" at bounding box center [1398, 201] width 273 height 39
click at [1368, 205] on input "Serial Number" at bounding box center [1398, 201] width 273 height 39
click at [1514, 240] on span "Save" at bounding box center [1508, 246] width 26 height 18
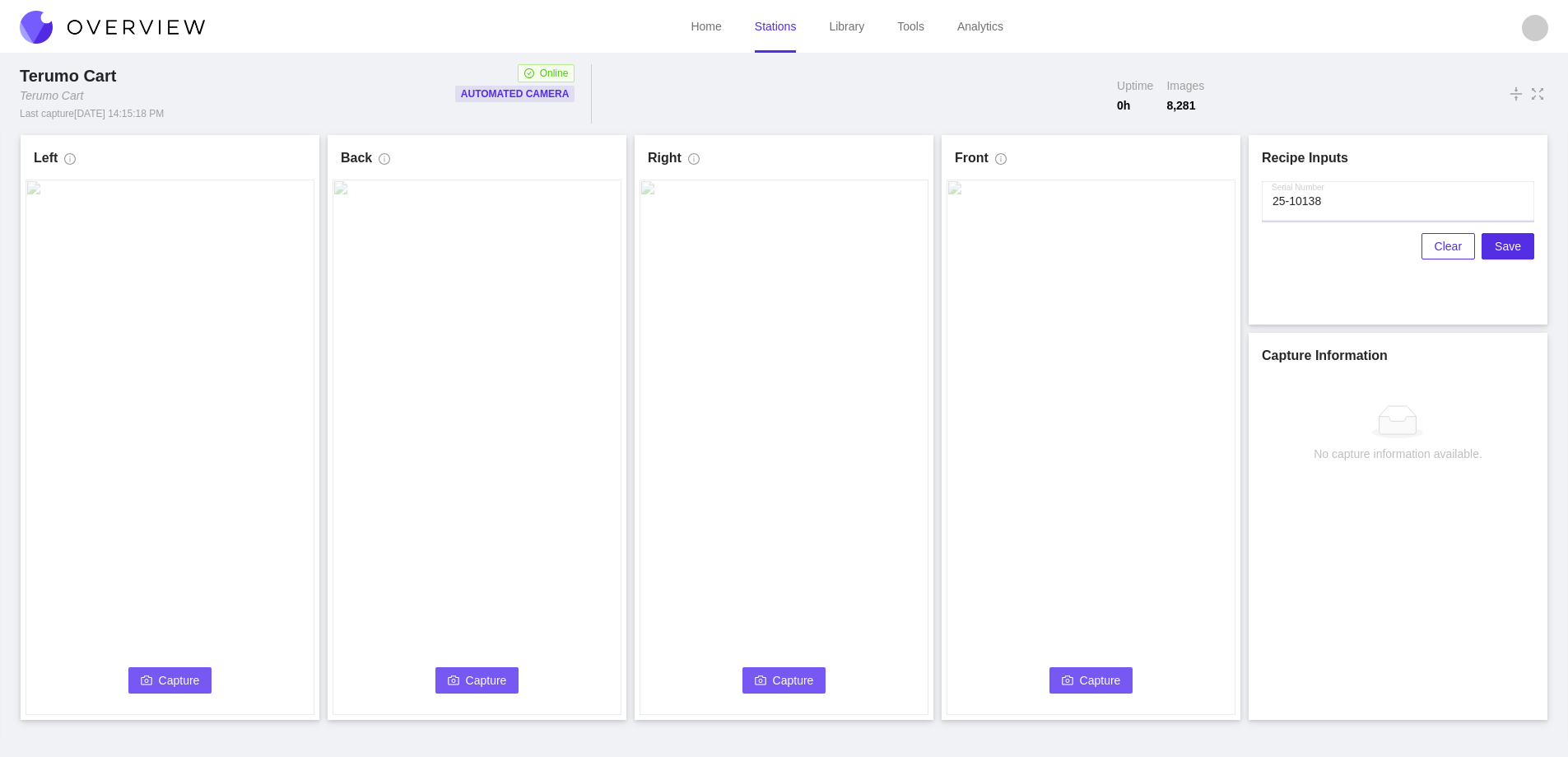
click at [1346, 202] on input "Serial Number" at bounding box center [1398, 201] width 273 height 39
click at [205, 676] on button "Capture" at bounding box center [170, 680] width 84 height 26
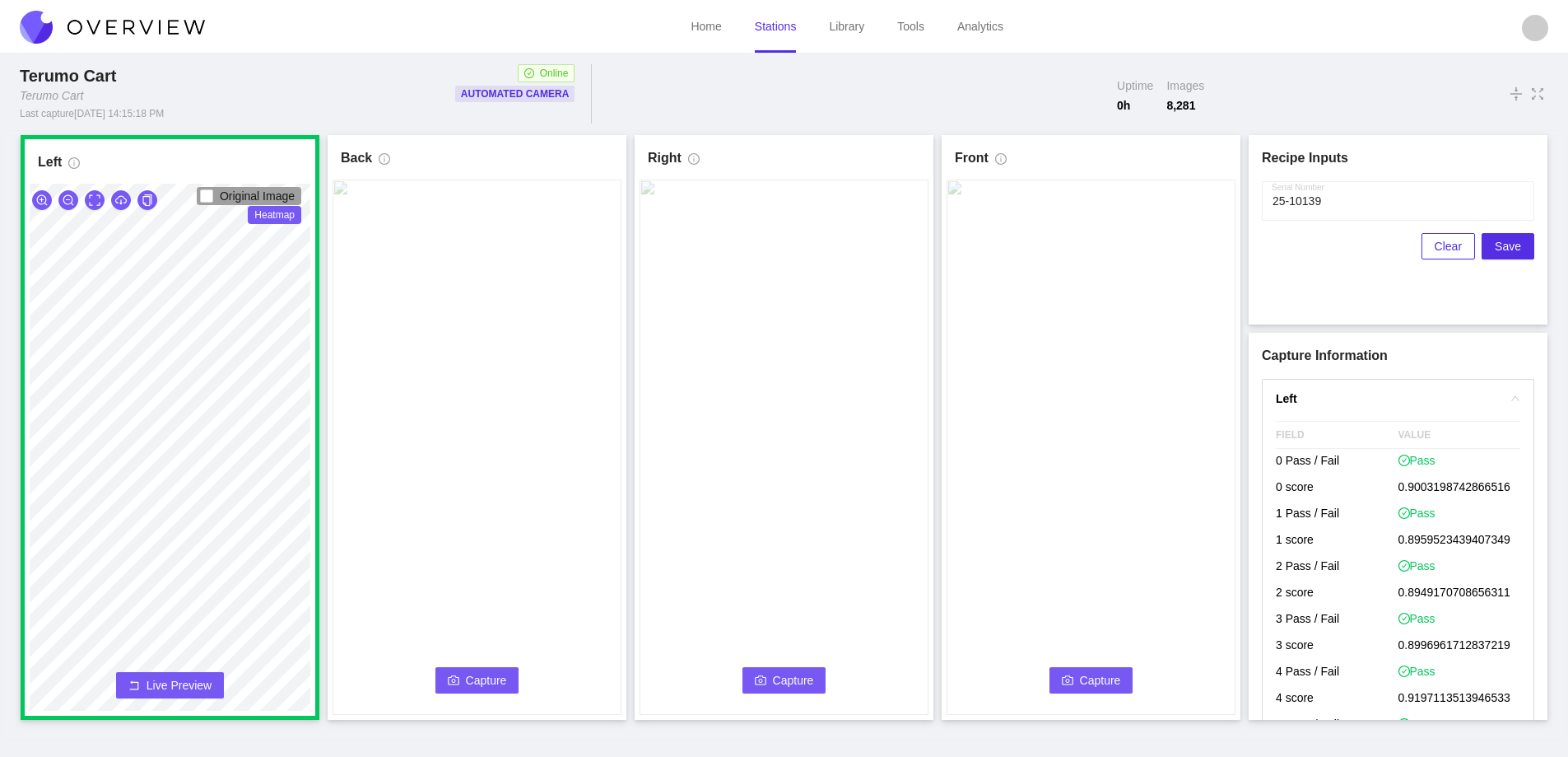
click at [171, 692] on span "Live Preview" at bounding box center [179, 685] width 65 height 16
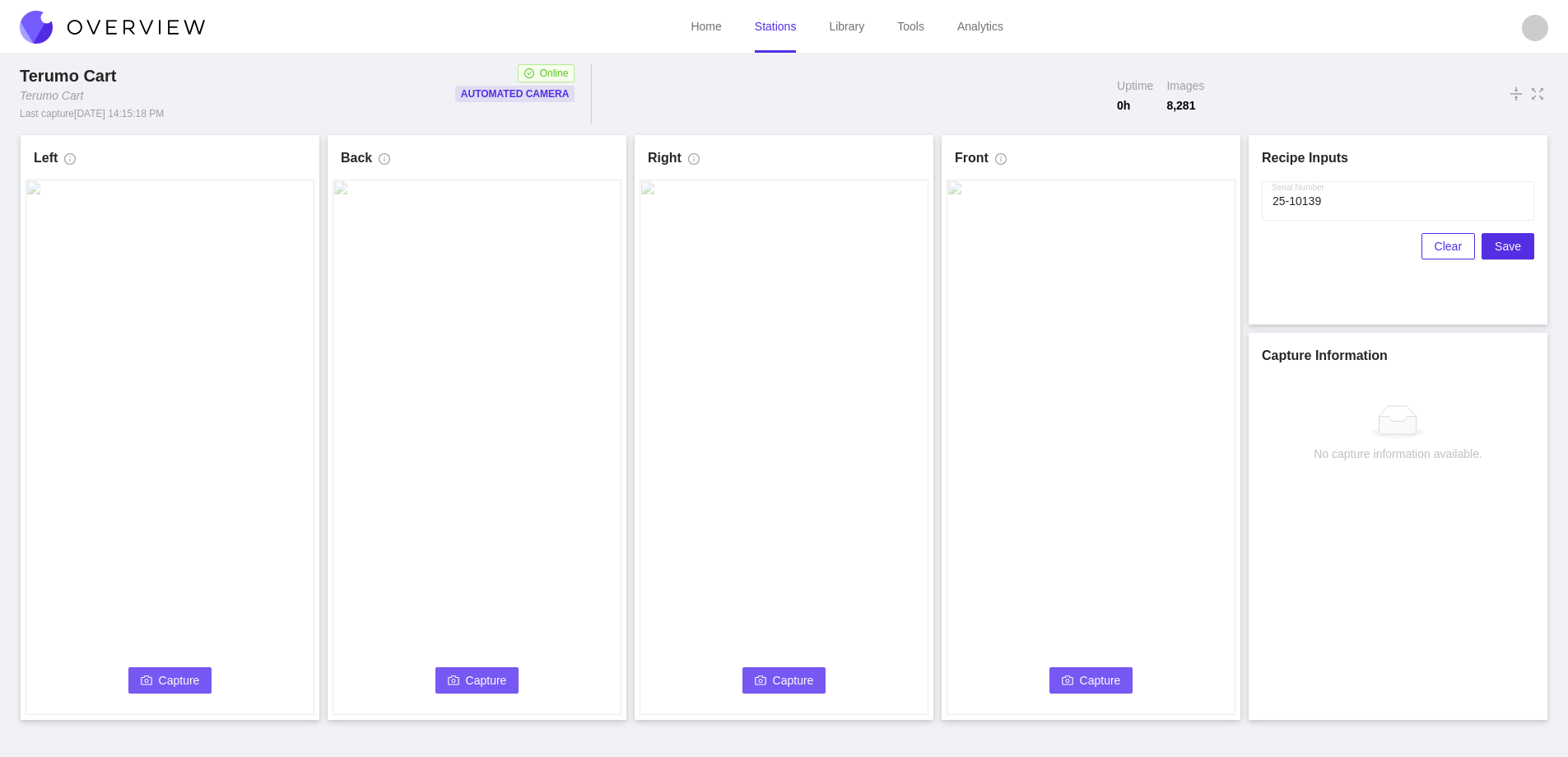
click at [171, 682] on span "Capture" at bounding box center [179, 680] width 41 height 18
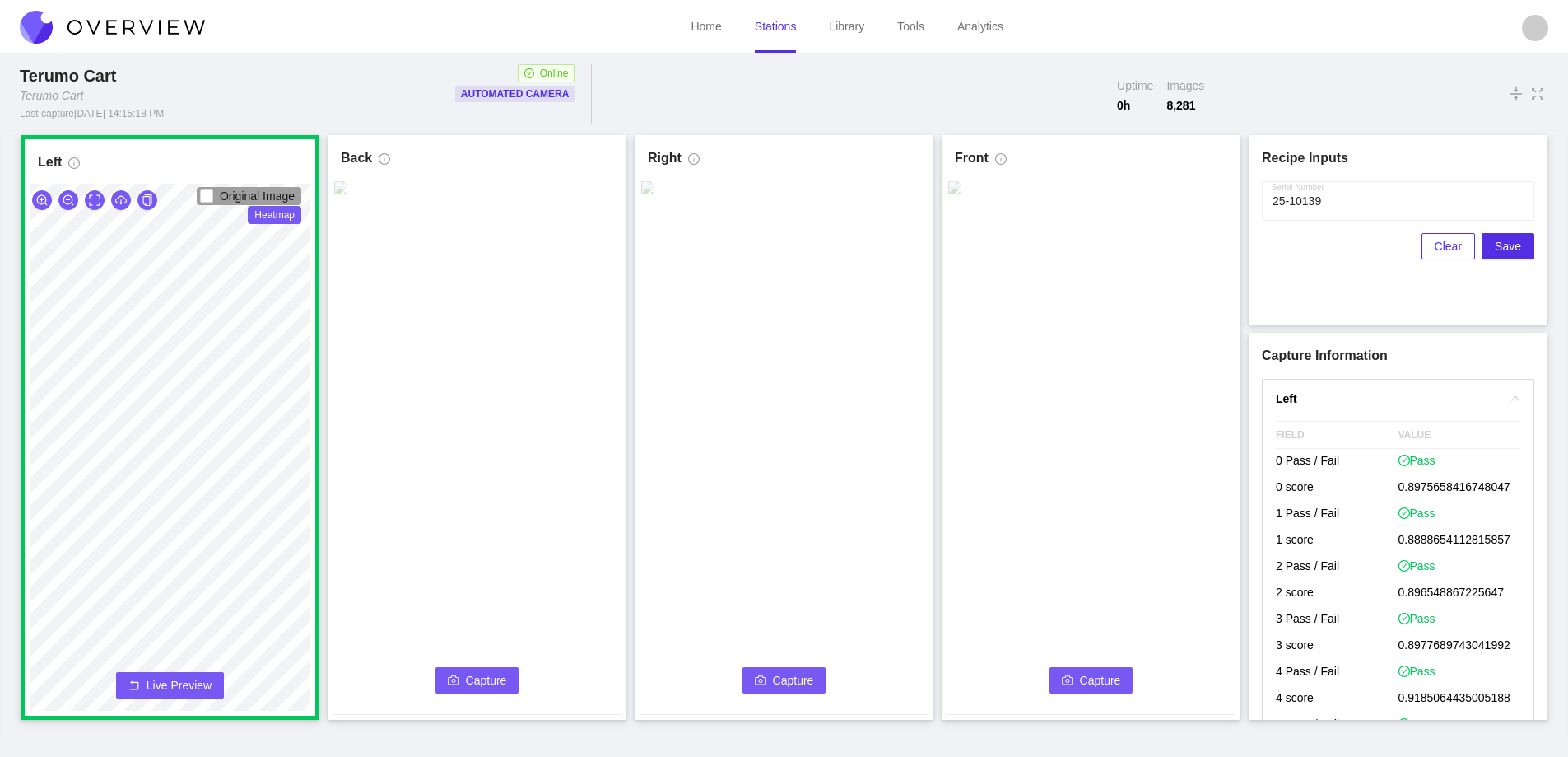
click at [489, 683] on span "Capture" at bounding box center [486, 680] width 41 height 18
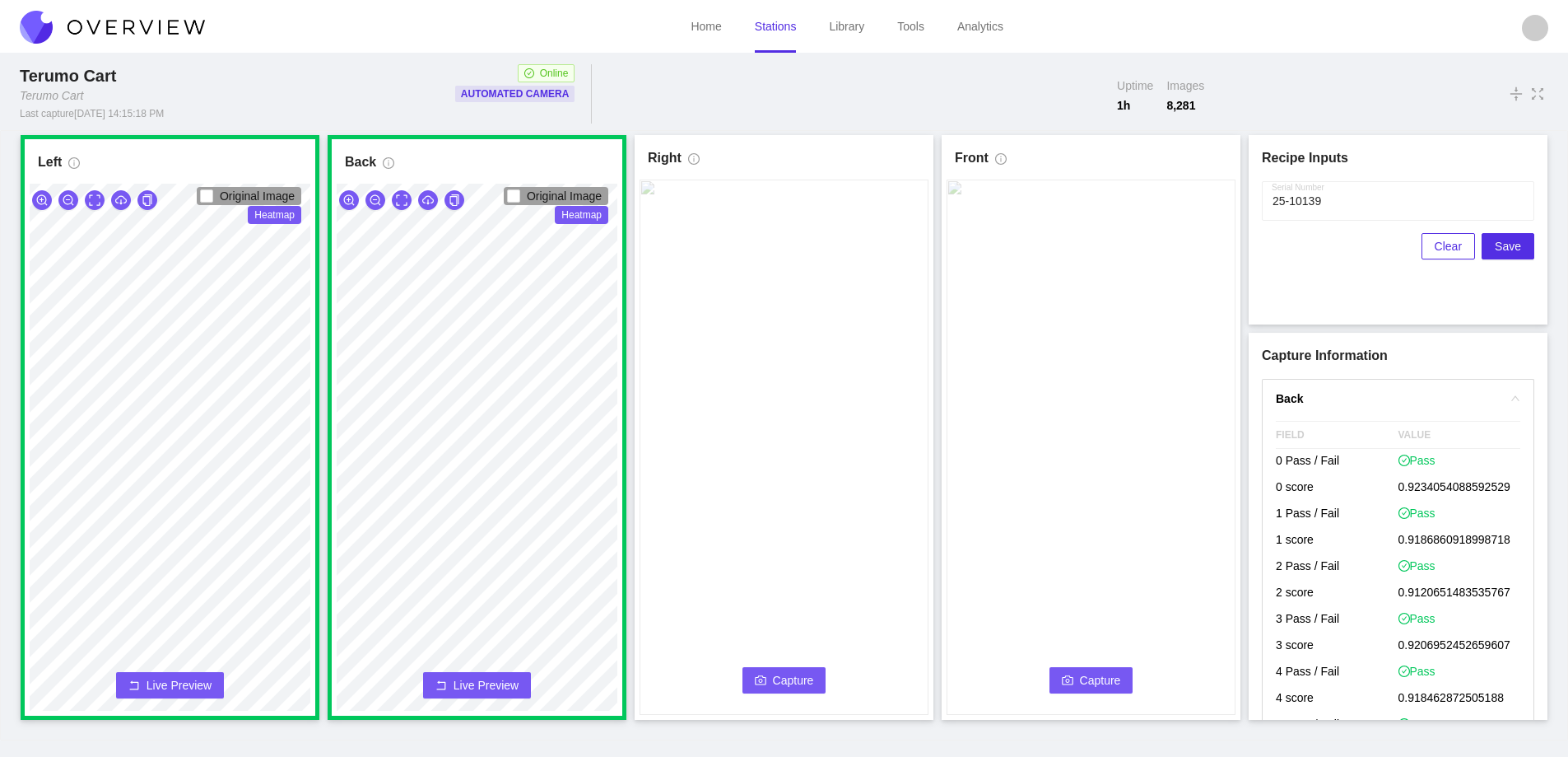
click at [764, 681] on icon "camera" at bounding box center [760, 680] width 12 height 12
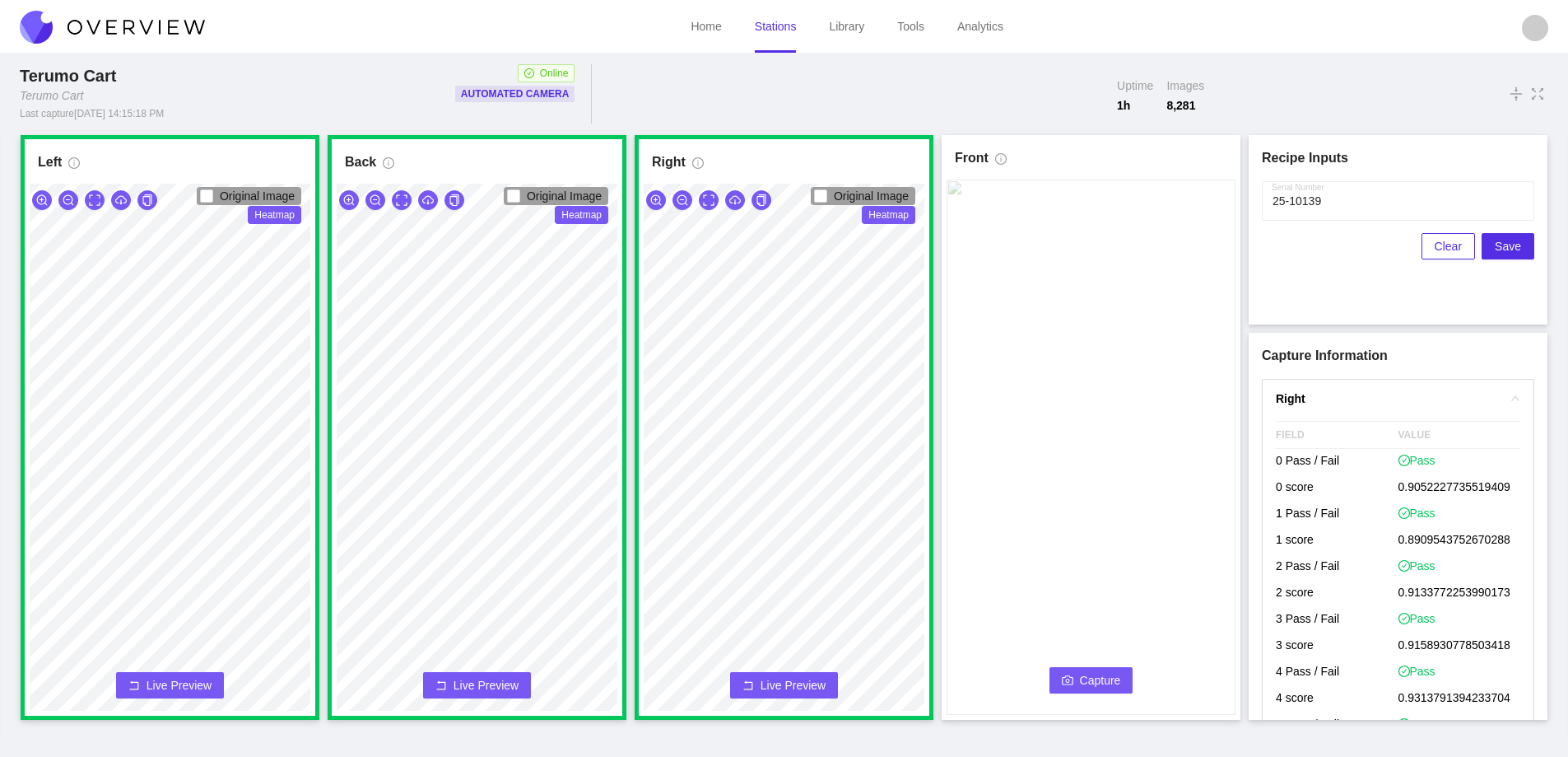
click at [1086, 673] on span "Capture" at bounding box center [1100, 680] width 41 height 18
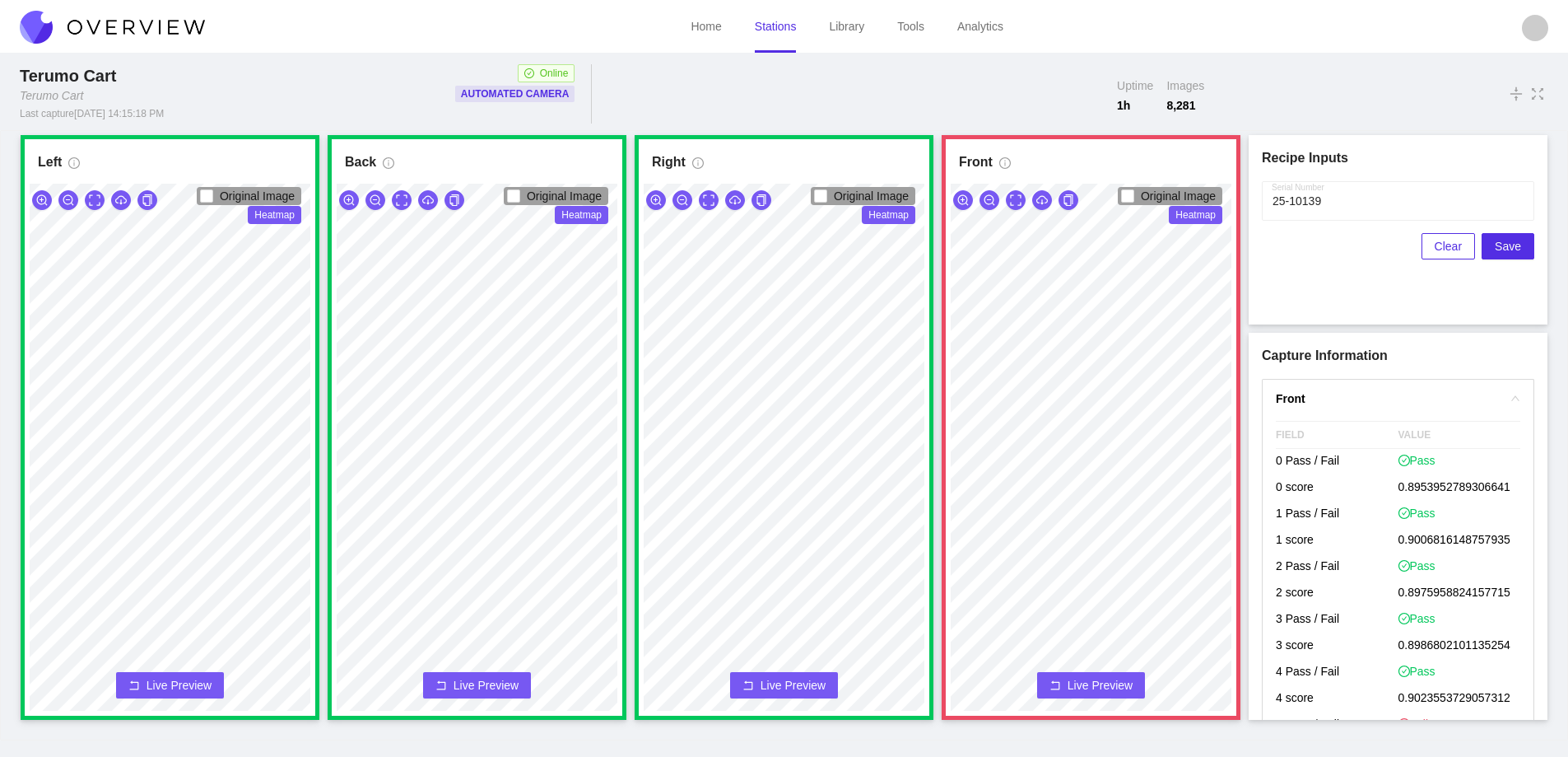
click at [1134, 687] on button "Live Preview" at bounding box center [1091, 685] width 108 height 26
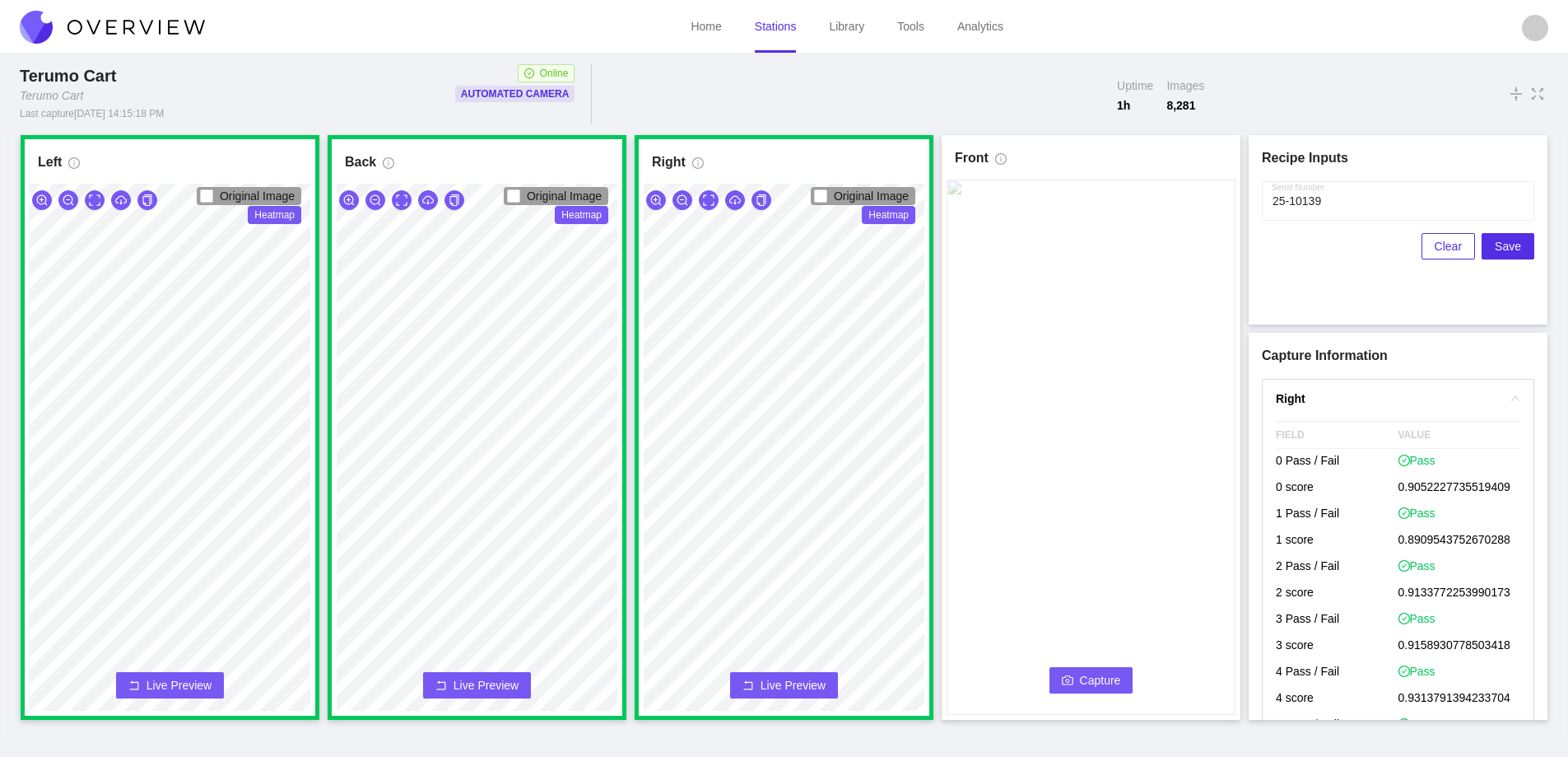
click at [1099, 682] on span "Capture" at bounding box center [1100, 680] width 41 height 18
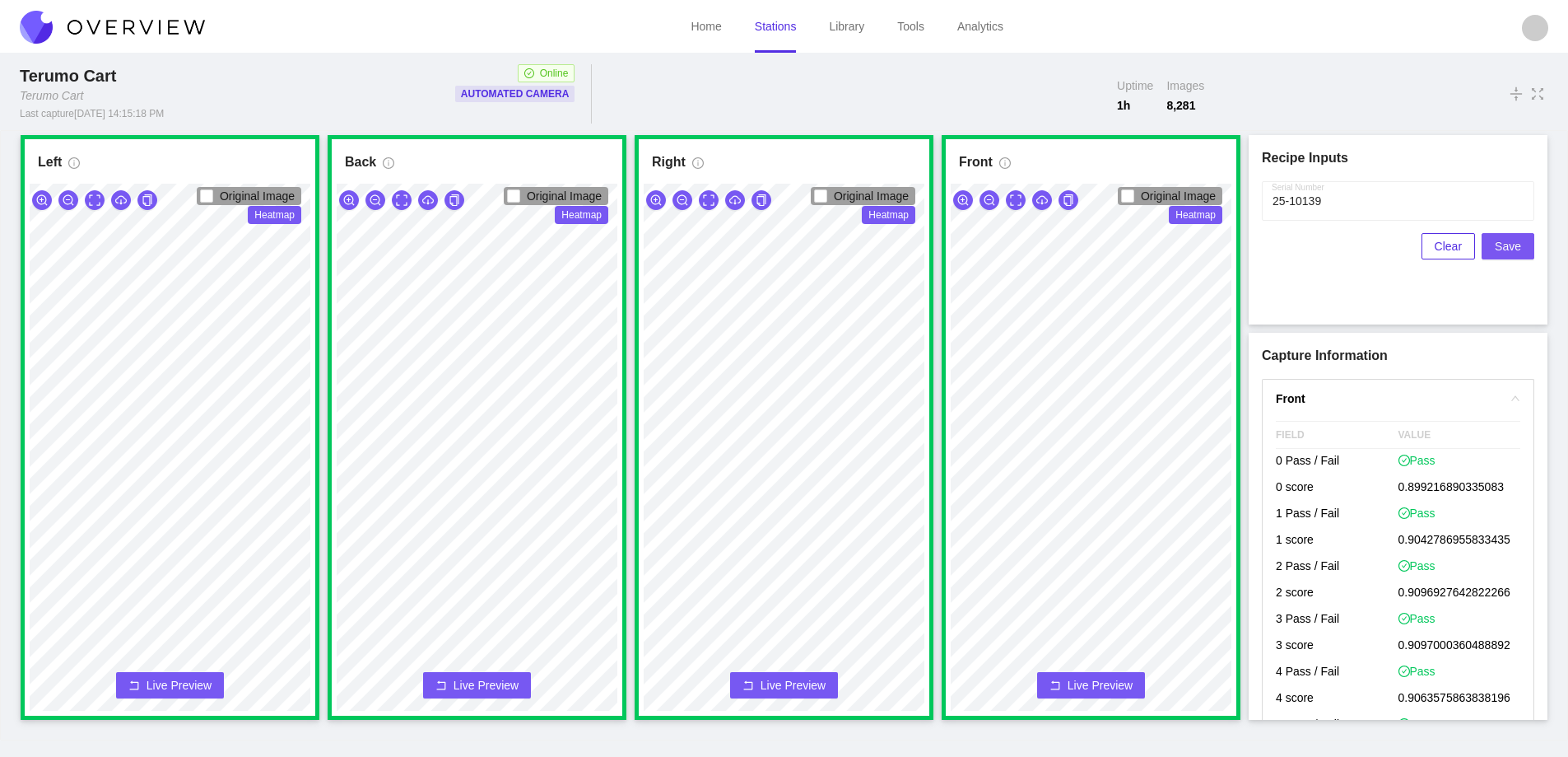
click at [1532, 244] on button "Save" at bounding box center [1509, 246] width 53 height 26
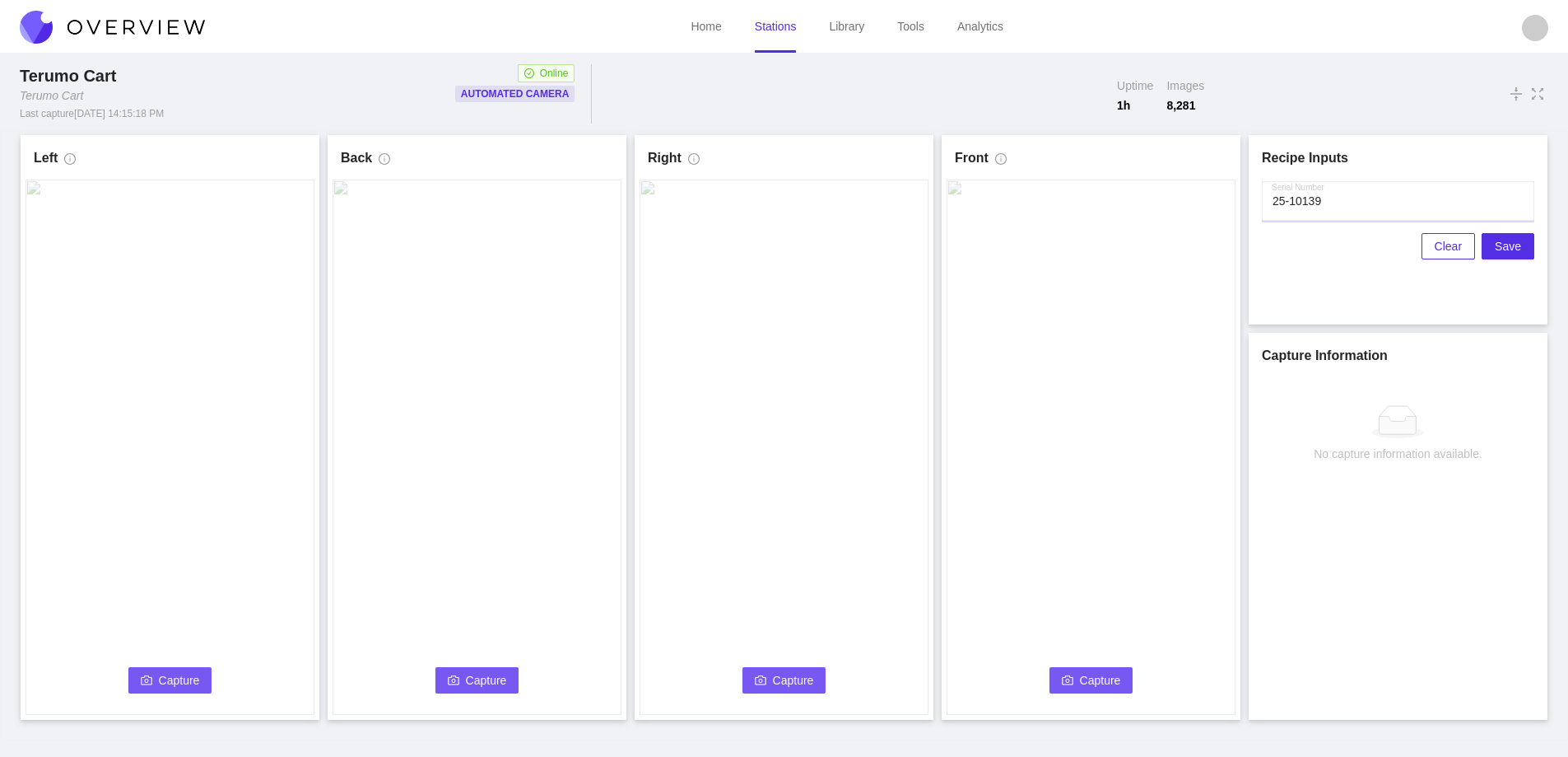
click at [1364, 196] on input "Serial Number" at bounding box center [1398, 201] width 273 height 39
type input "25-10140"
click at [165, 681] on span "Capture" at bounding box center [179, 680] width 41 height 18
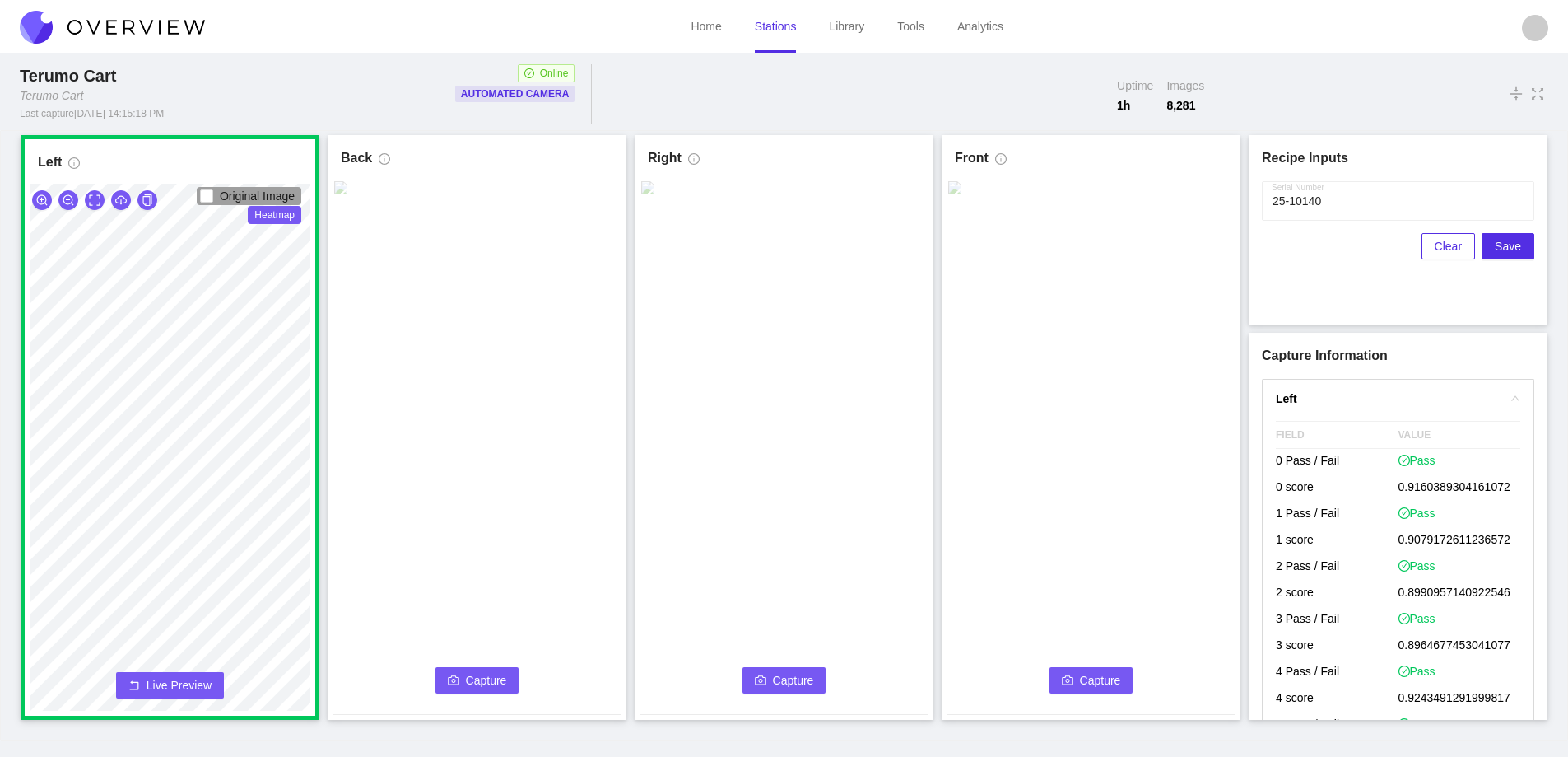
click at [473, 670] on button "Capture" at bounding box center [478, 680] width 84 height 26
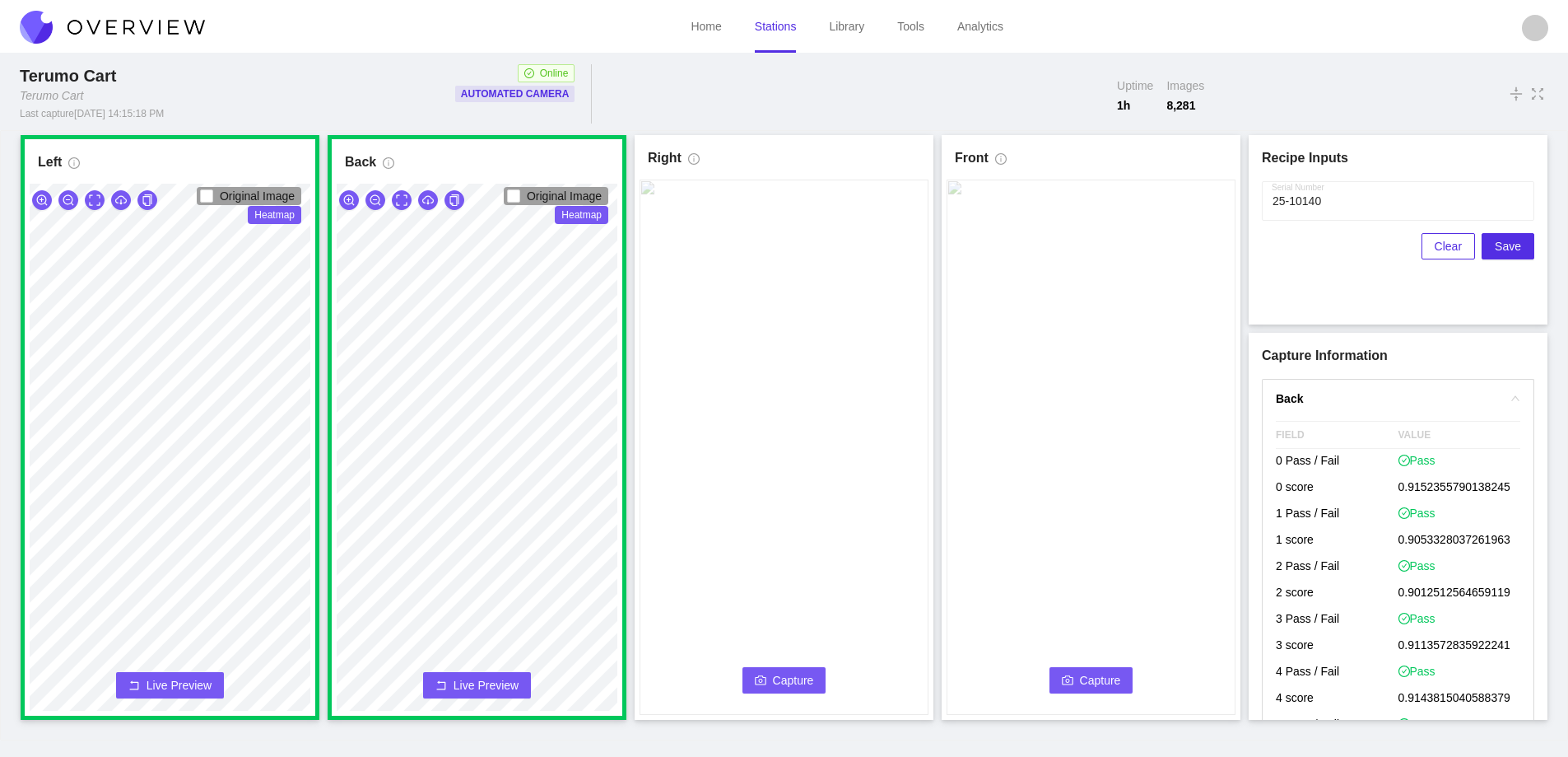
click at [770, 679] on button "Capture" at bounding box center [785, 680] width 84 height 26
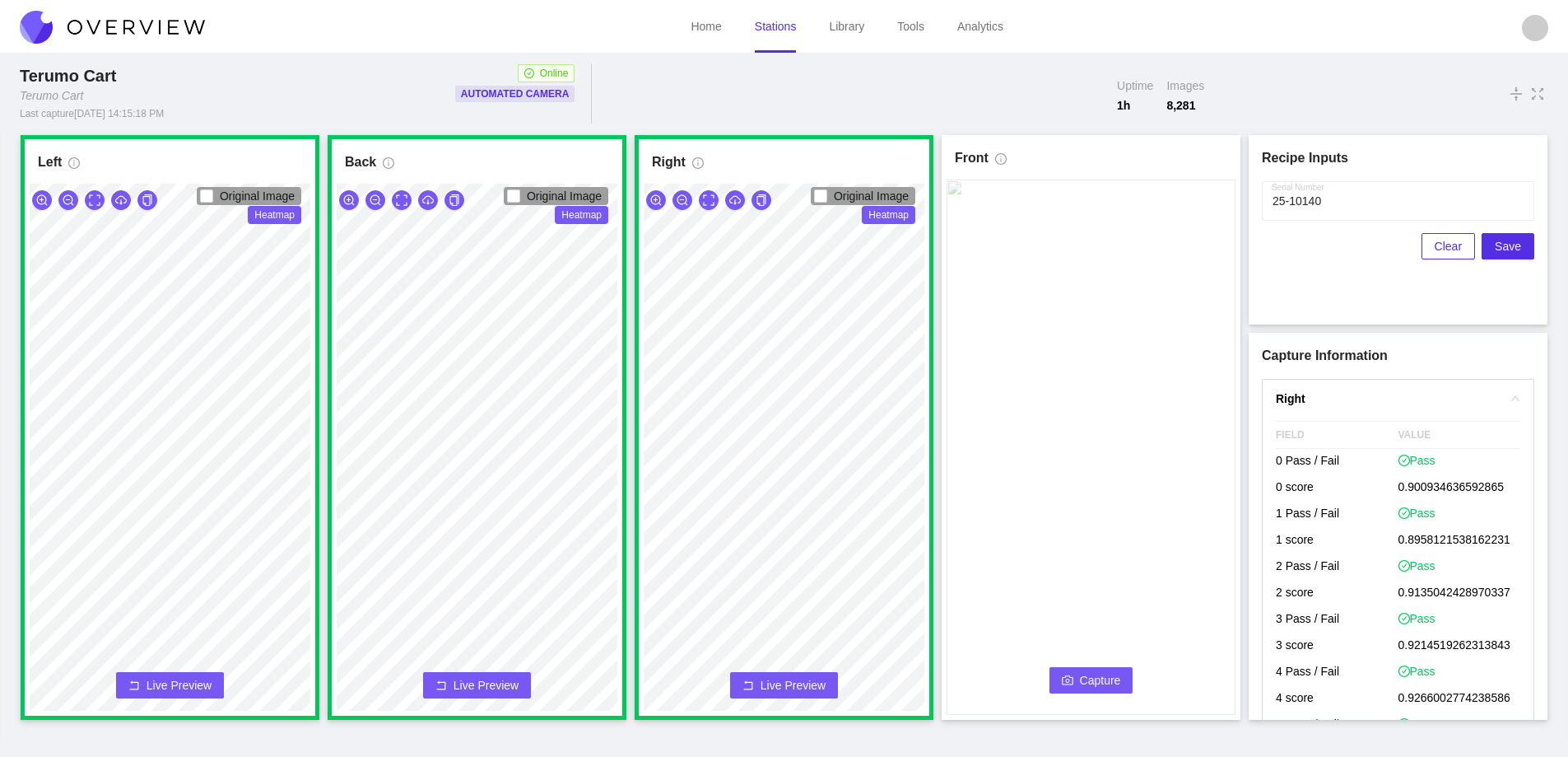
click at [1096, 679] on span "Capture" at bounding box center [1100, 680] width 41 height 18
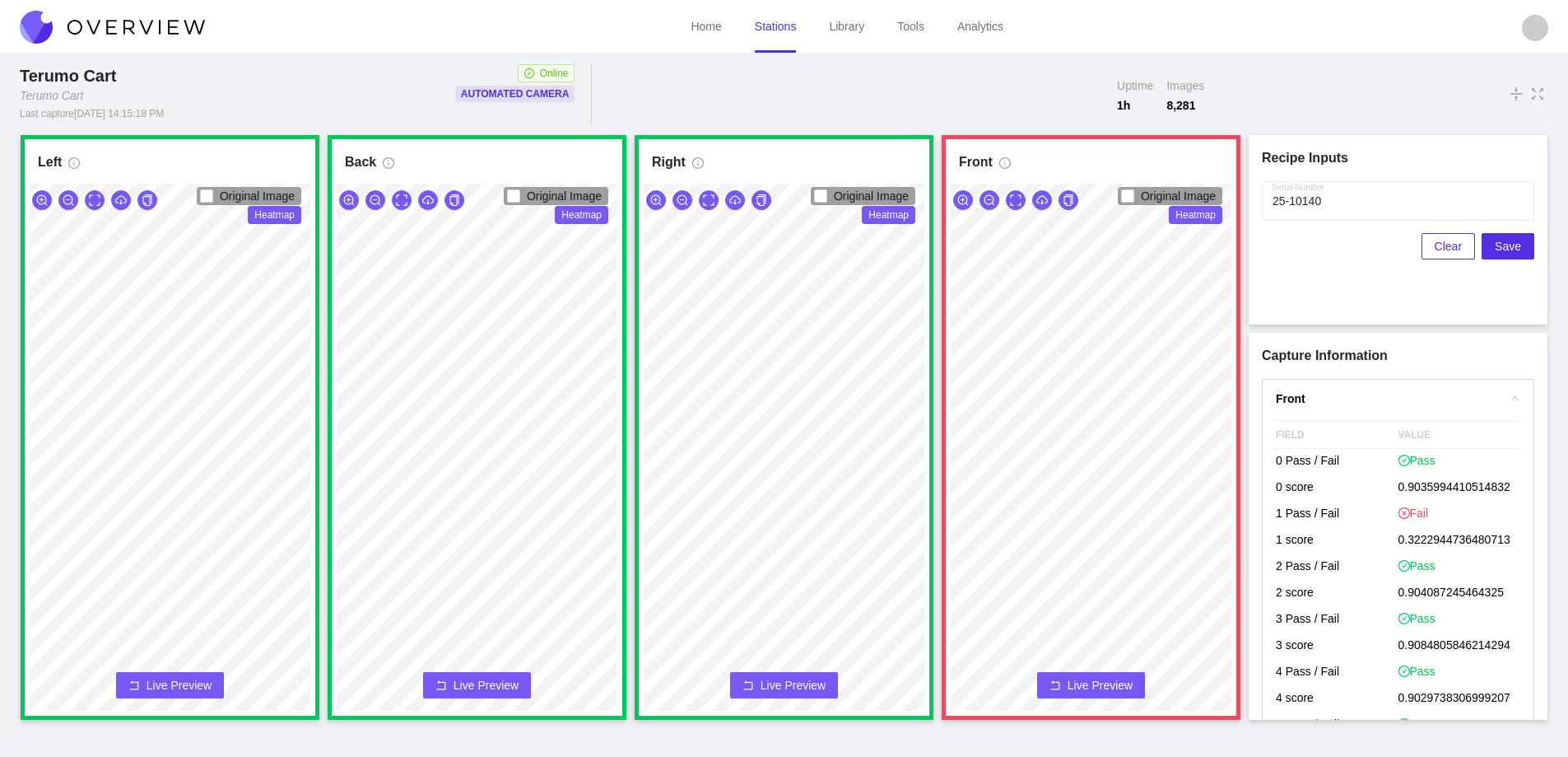
click at [1073, 693] on button "Live Preview" at bounding box center [1091, 685] width 108 height 26
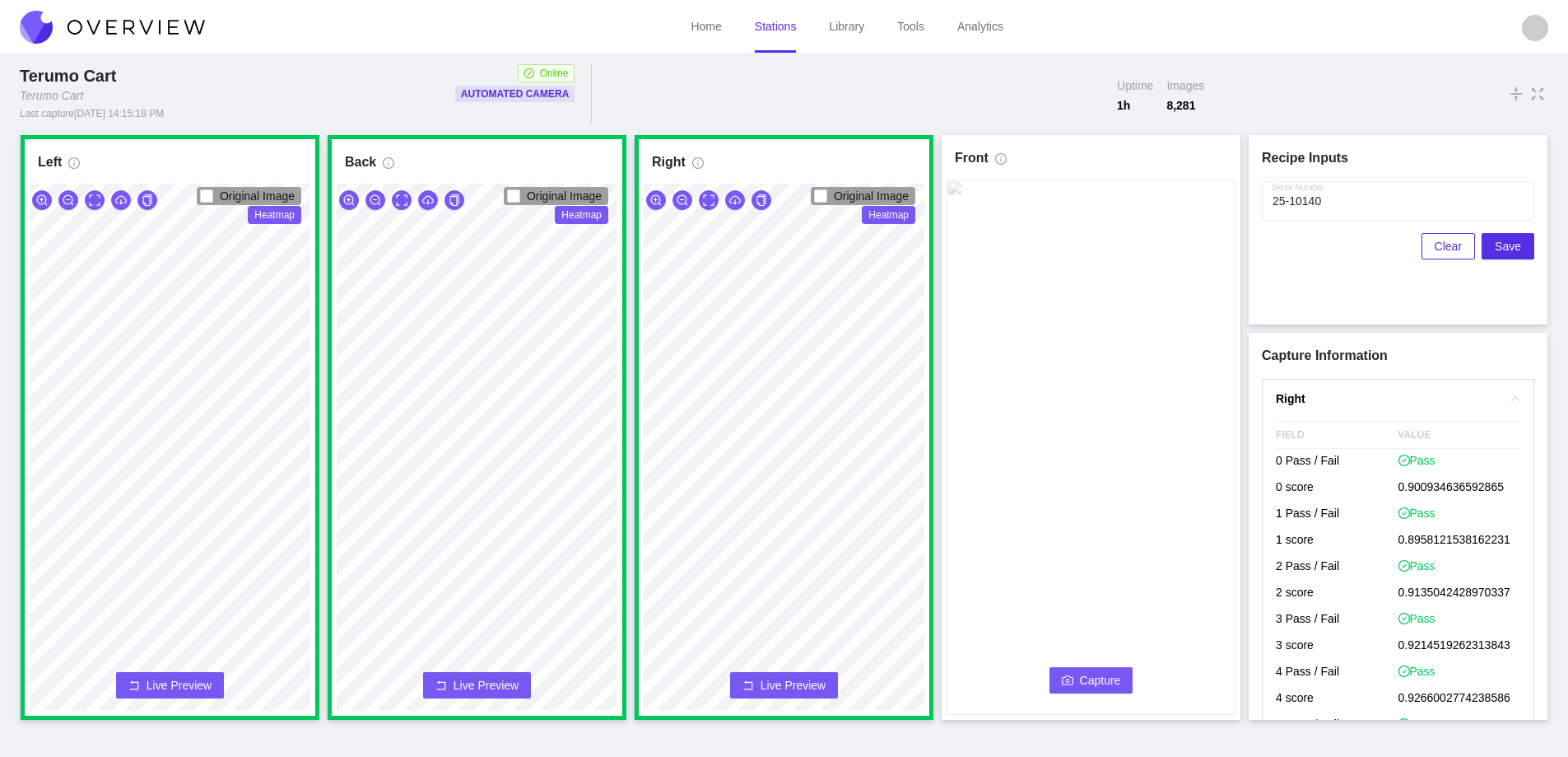
click at [1076, 675] on button "Capture" at bounding box center [1091, 680] width 84 height 26
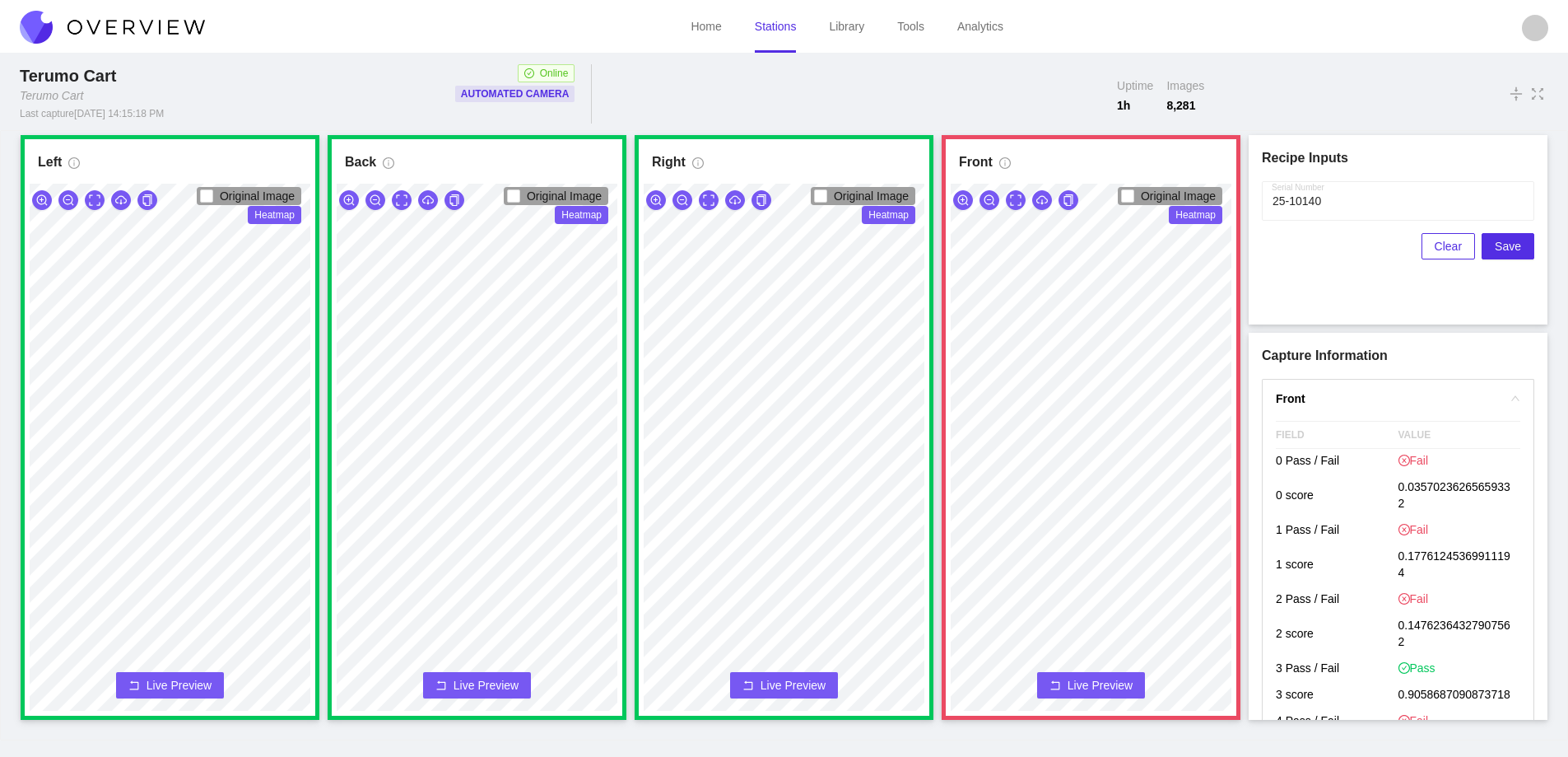
click at [1087, 685] on span "Live Preview" at bounding box center [1099, 685] width 65 height 16
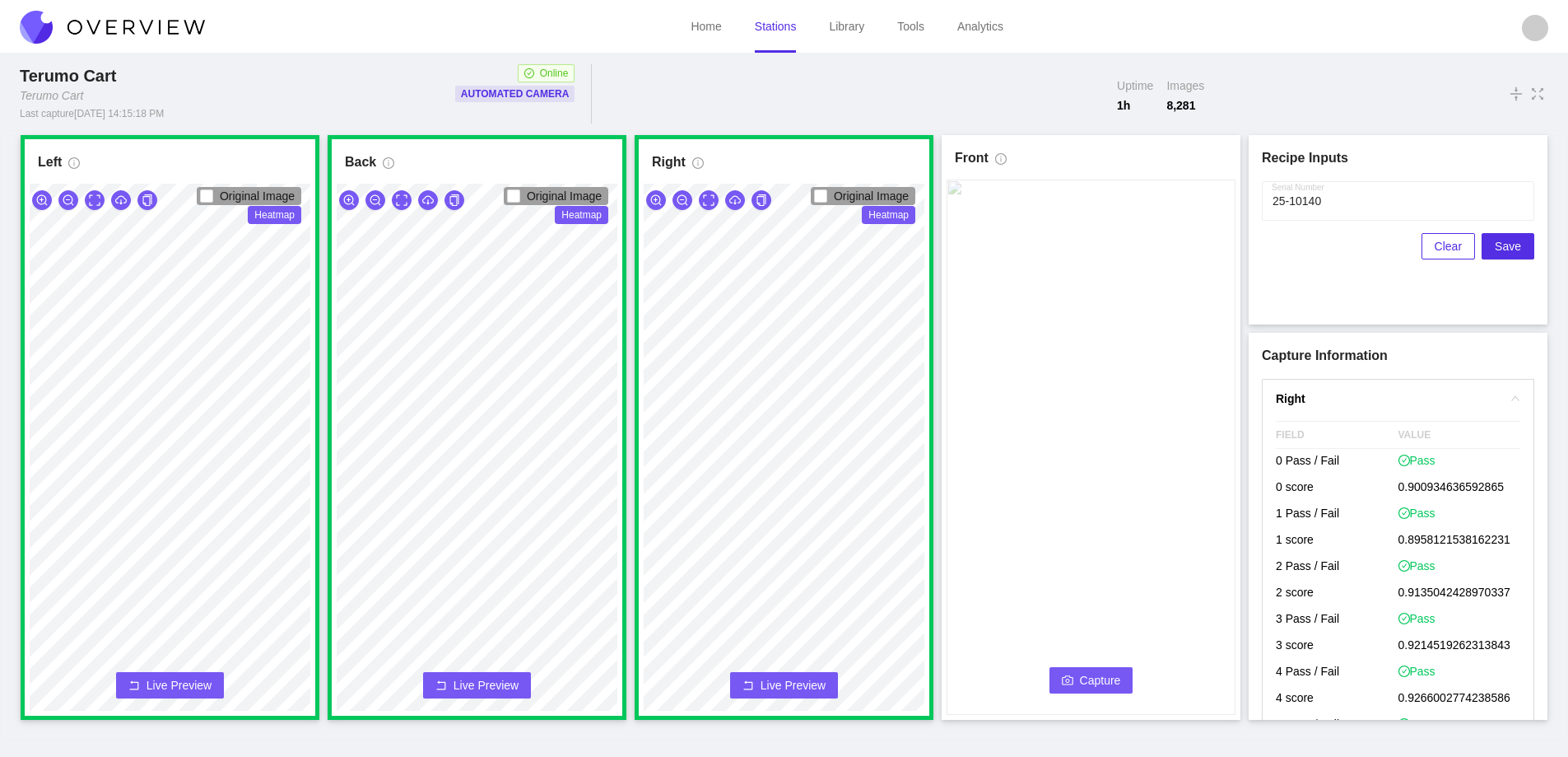
click at [1096, 683] on span "Capture" at bounding box center [1100, 680] width 41 height 18
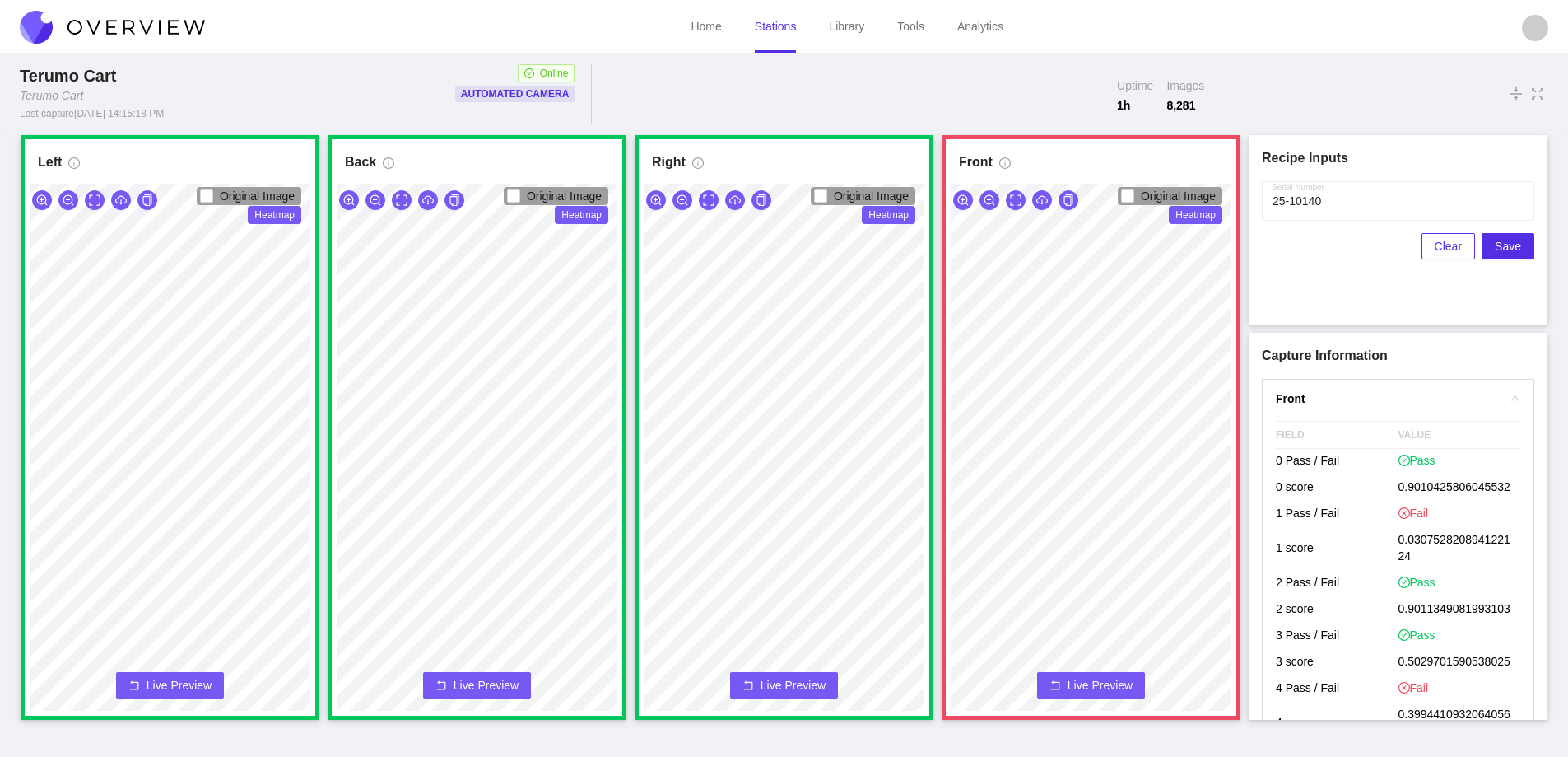
click at [1100, 686] on span "Live Preview" at bounding box center [1099, 685] width 65 height 16
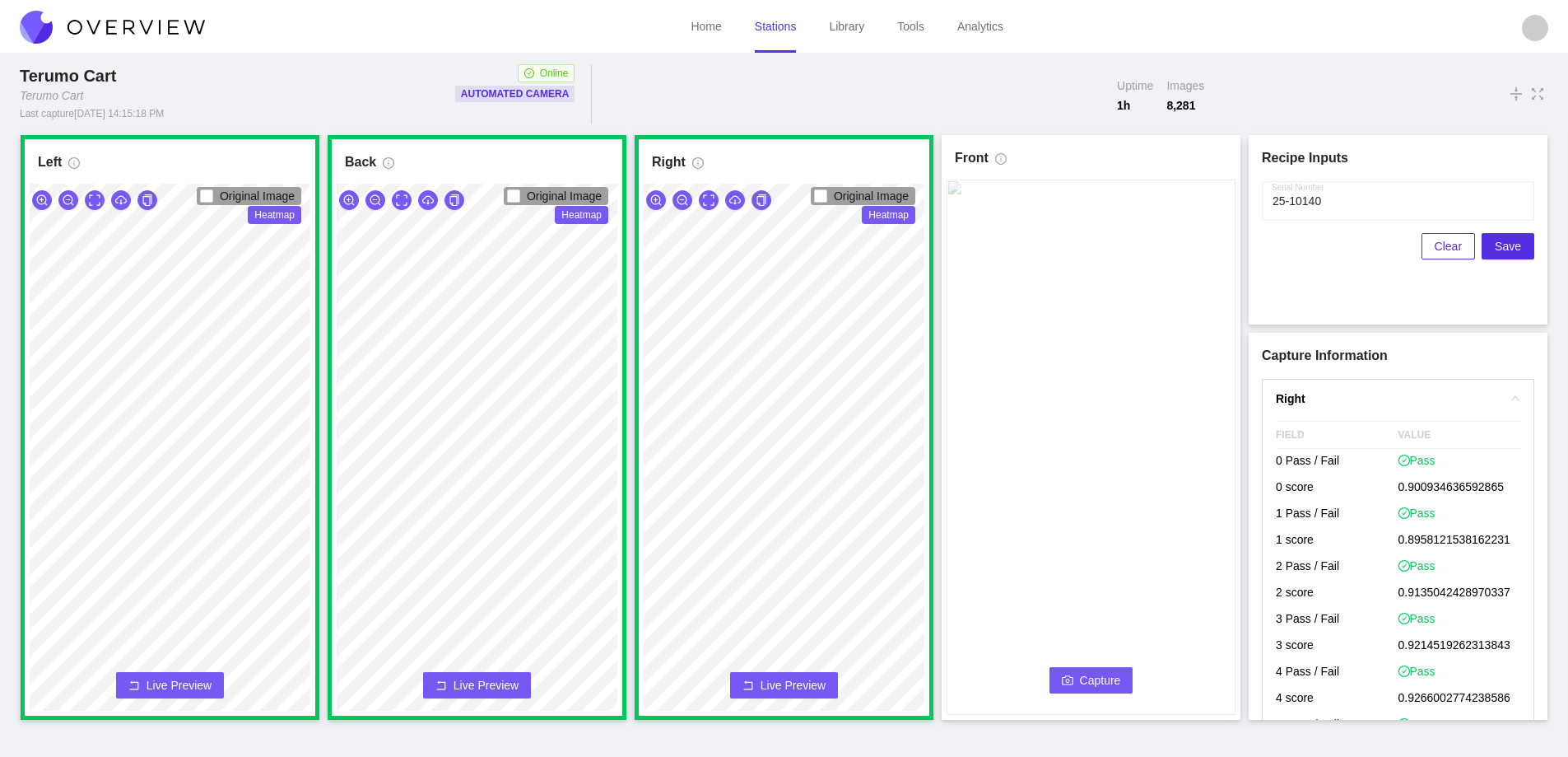
click at [1094, 676] on span "Capture" at bounding box center [1100, 680] width 41 height 18
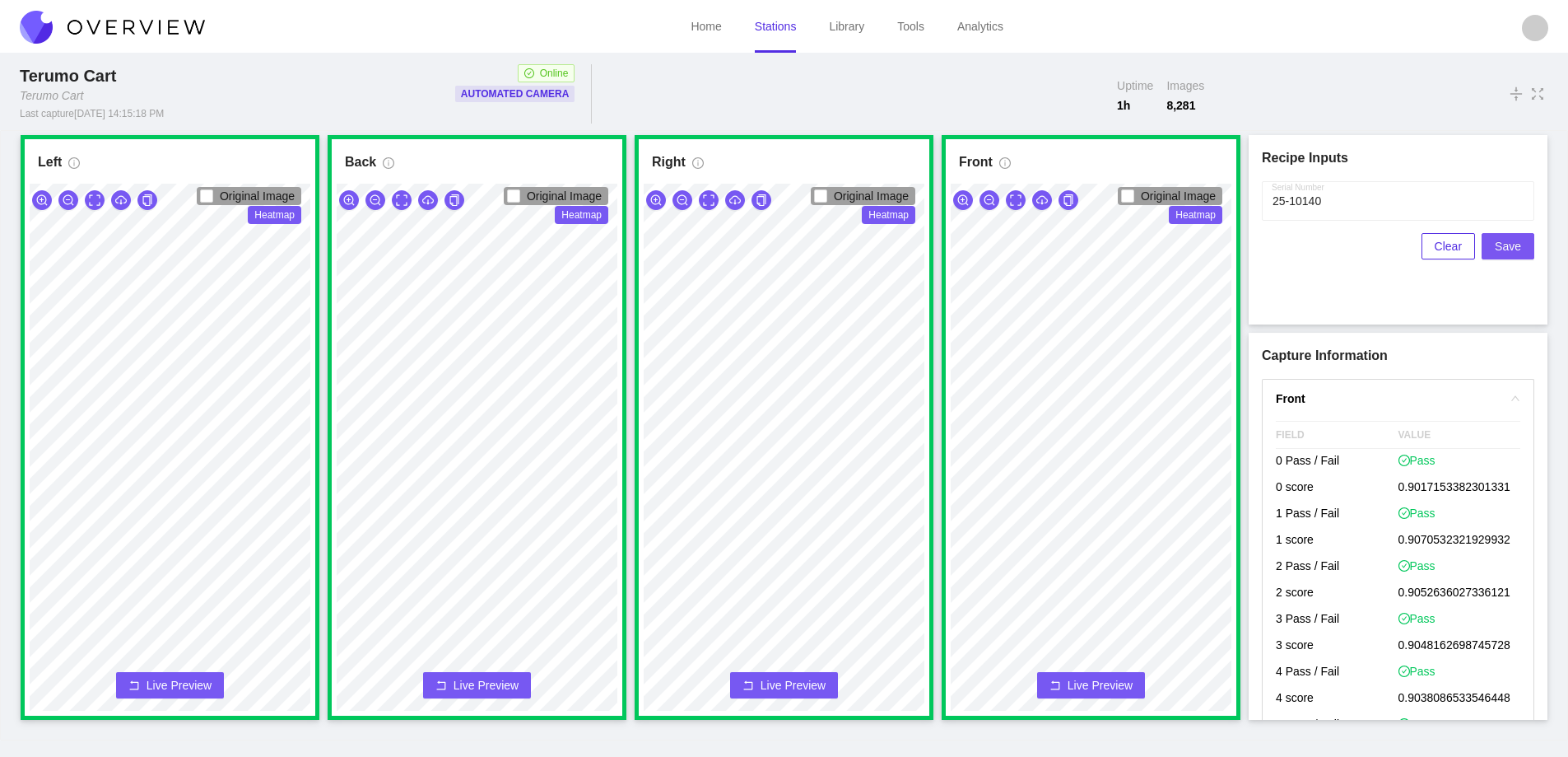
click at [1531, 241] on button "Save" at bounding box center [1509, 246] width 53 height 26
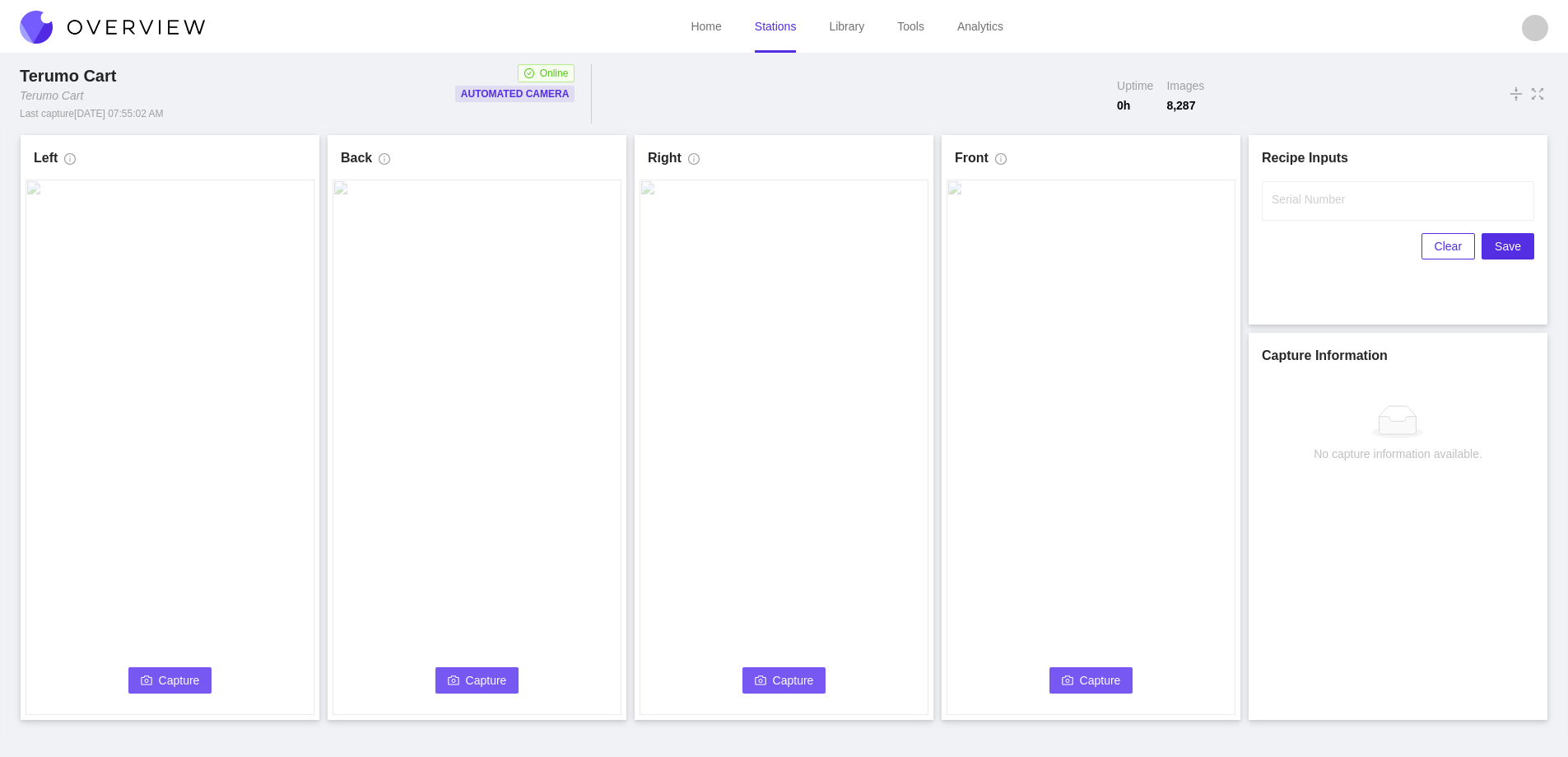
click at [1332, 194] on label "Serial Number" at bounding box center [1308, 200] width 73 height 16
click at [1332, 194] on input "Serial Number" at bounding box center [1398, 201] width 273 height 39
type input "25-10141"
click at [184, 681] on span "Capture" at bounding box center [179, 680] width 41 height 18
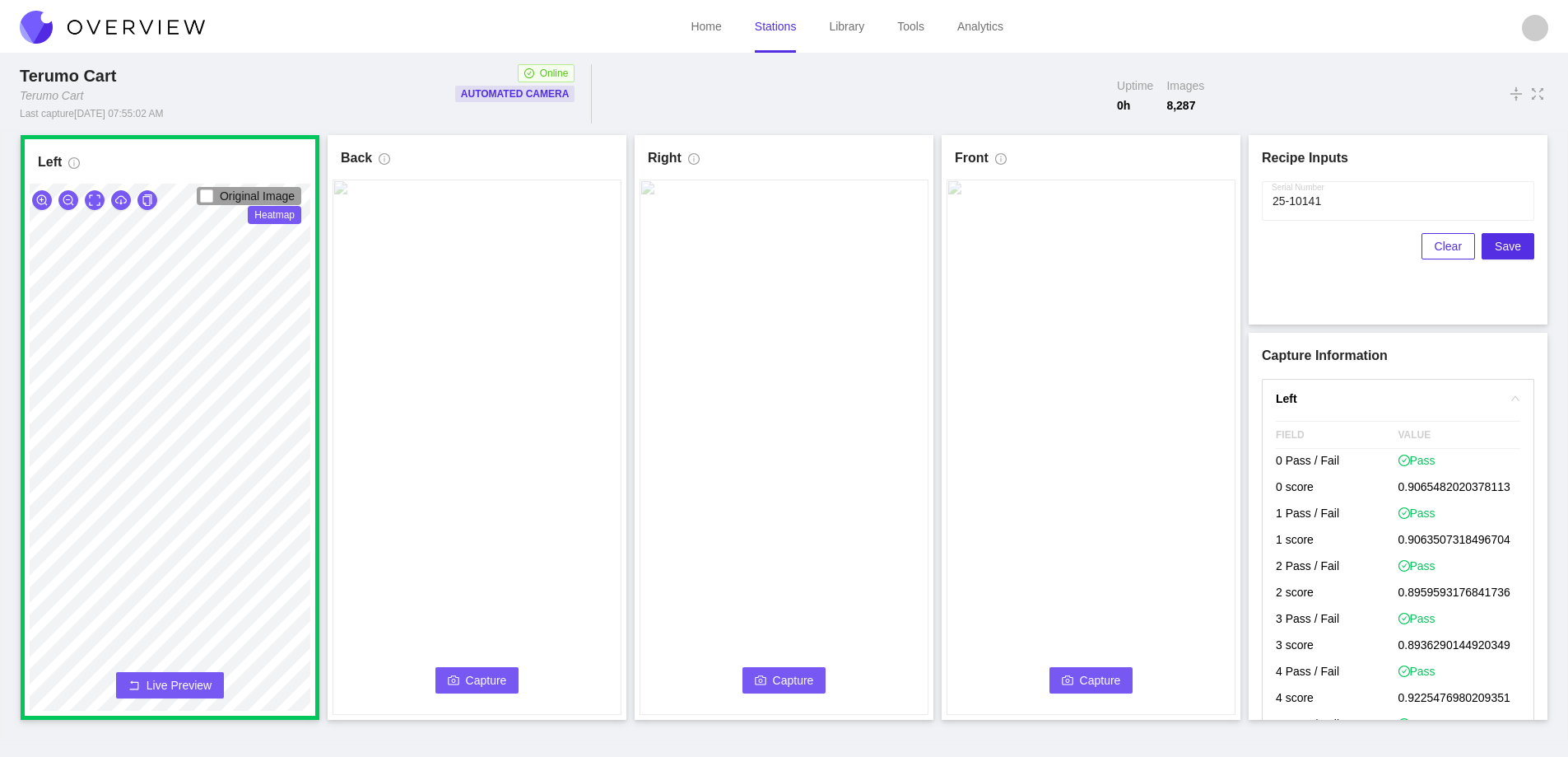
click at [489, 676] on span "Capture" at bounding box center [486, 680] width 41 height 18
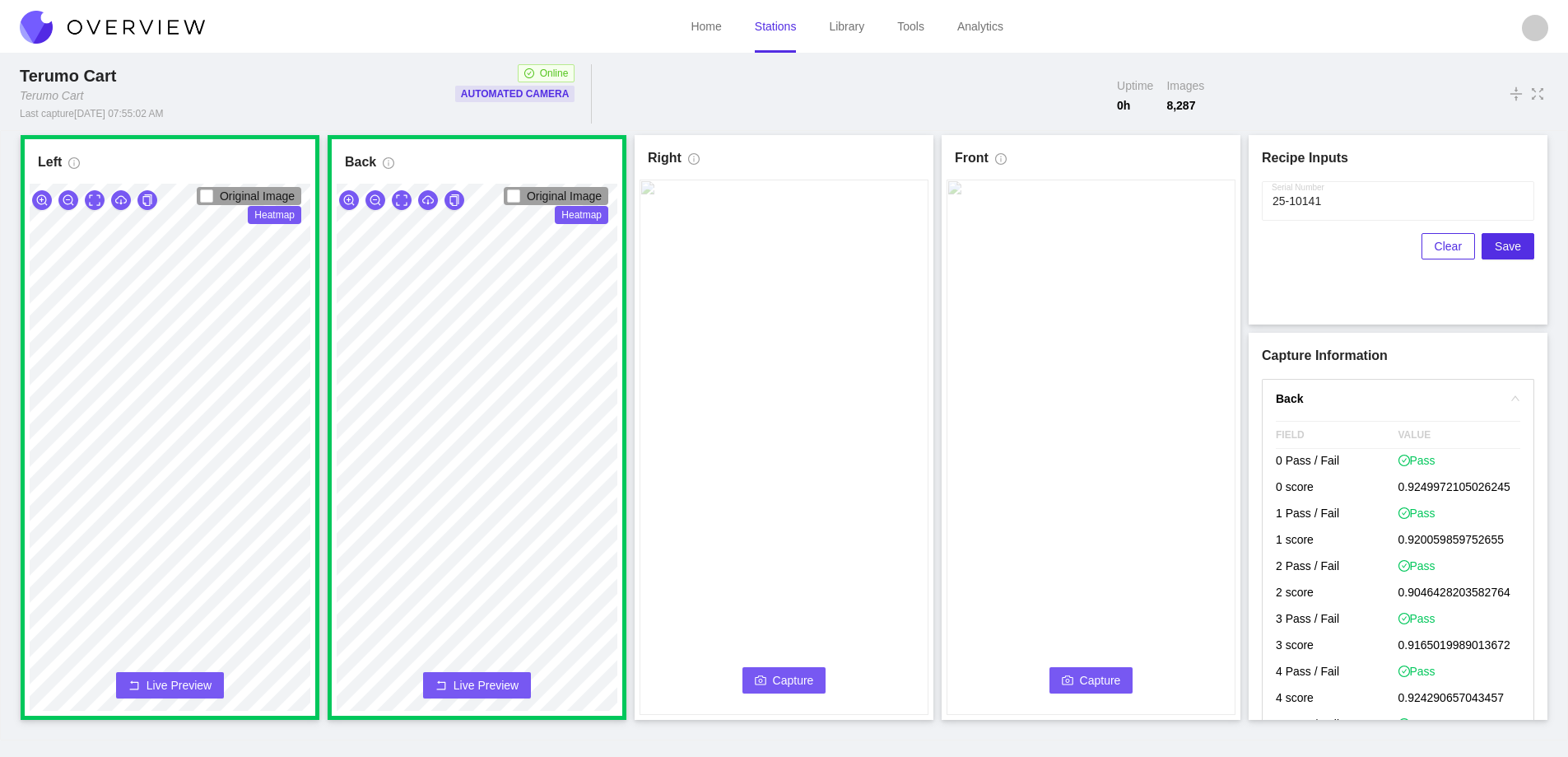
click at [795, 688] on span "Capture" at bounding box center [793, 680] width 41 height 18
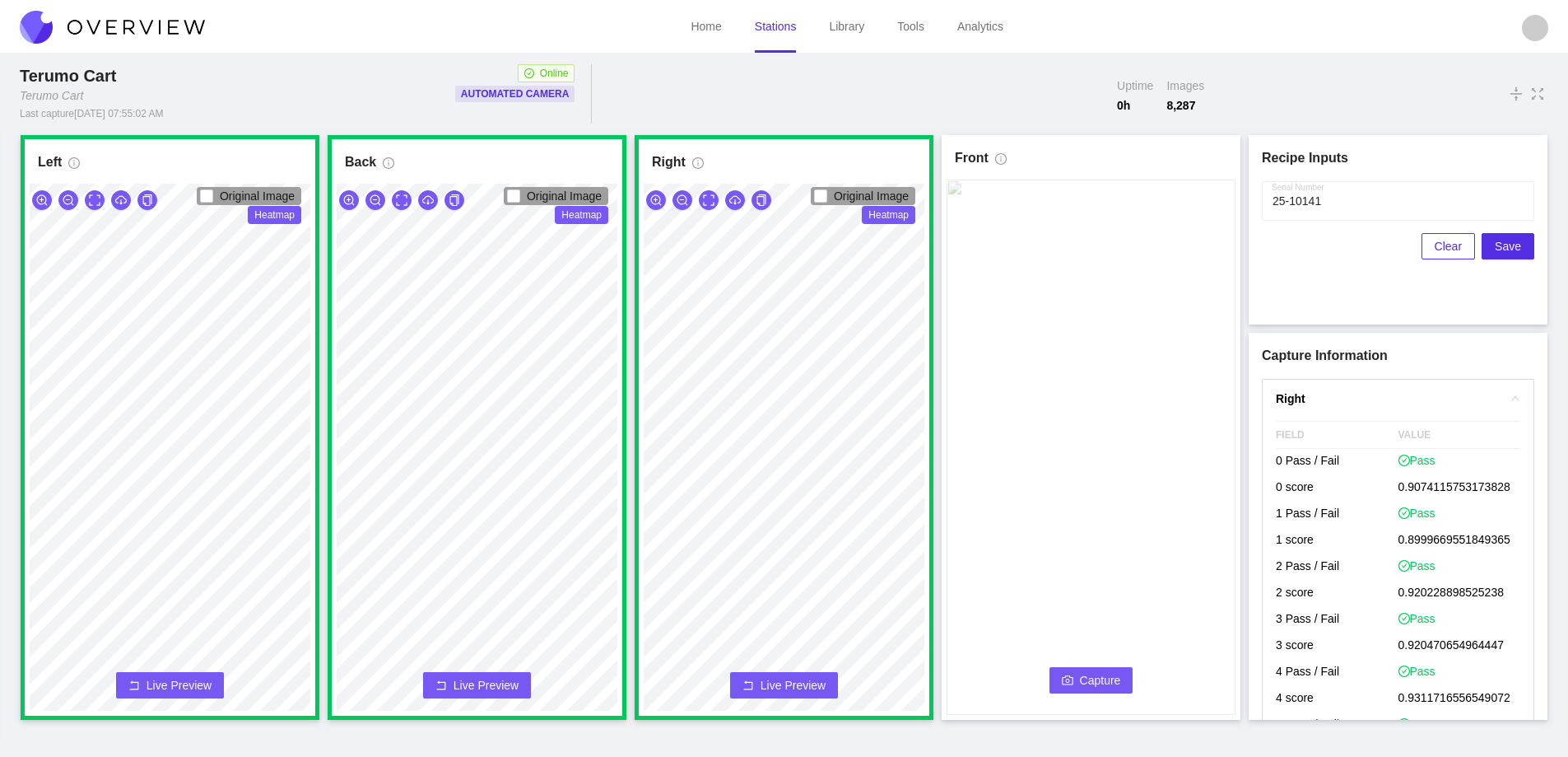
click at [1095, 681] on span "Capture" at bounding box center [1100, 680] width 41 height 18
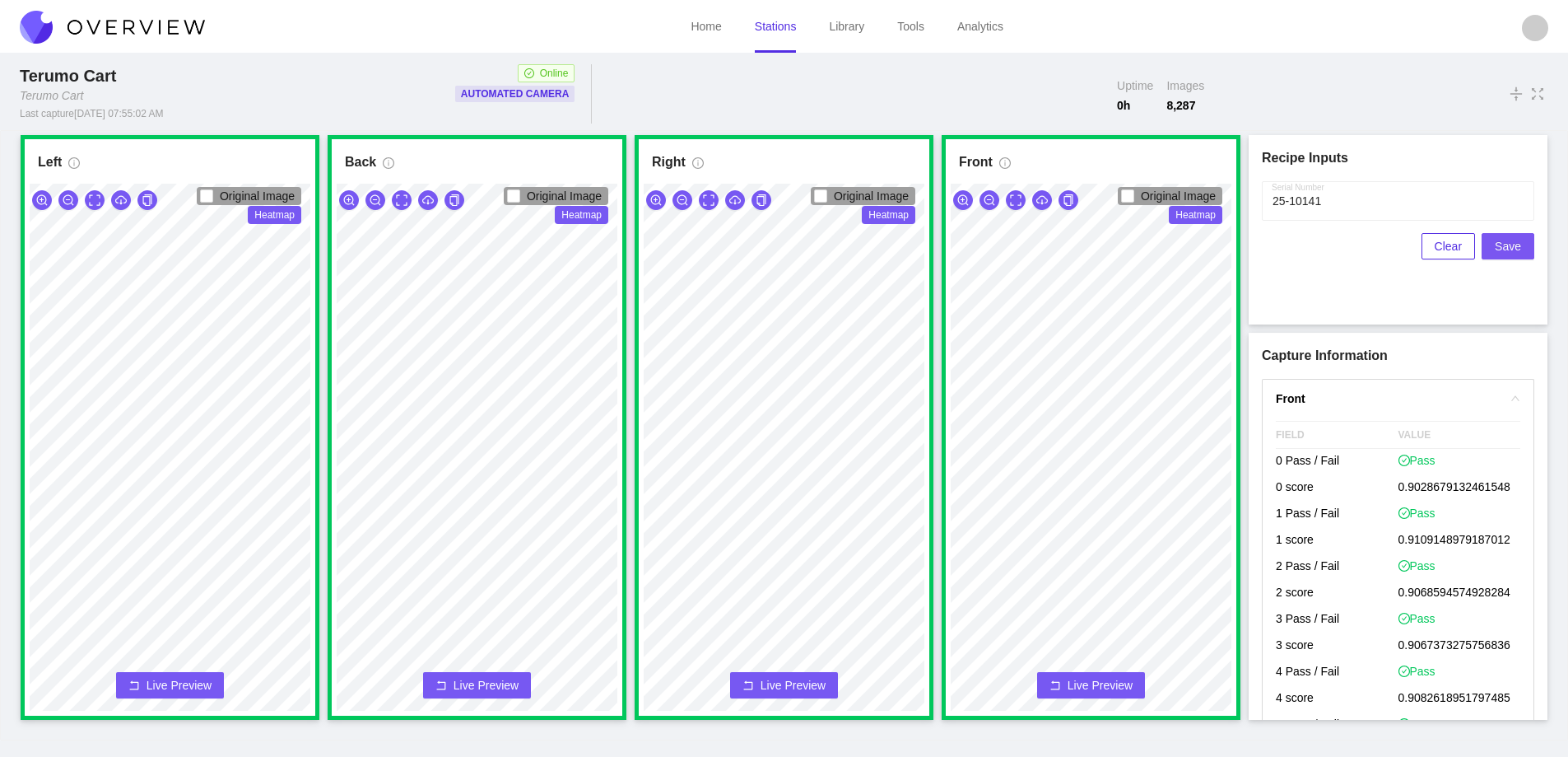
click at [1501, 249] on span "Save" at bounding box center [1508, 246] width 26 height 18
